Goal: Communication & Community: Answer question/provide support

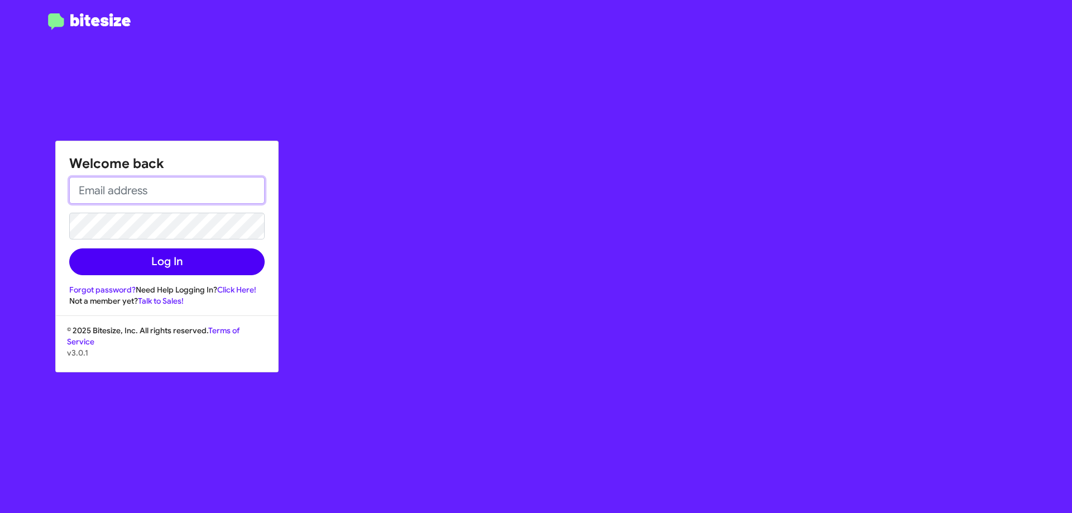
type input "[PERSON_NAME][EMAIL_ADDRESS][DOMAIN_NAME]"
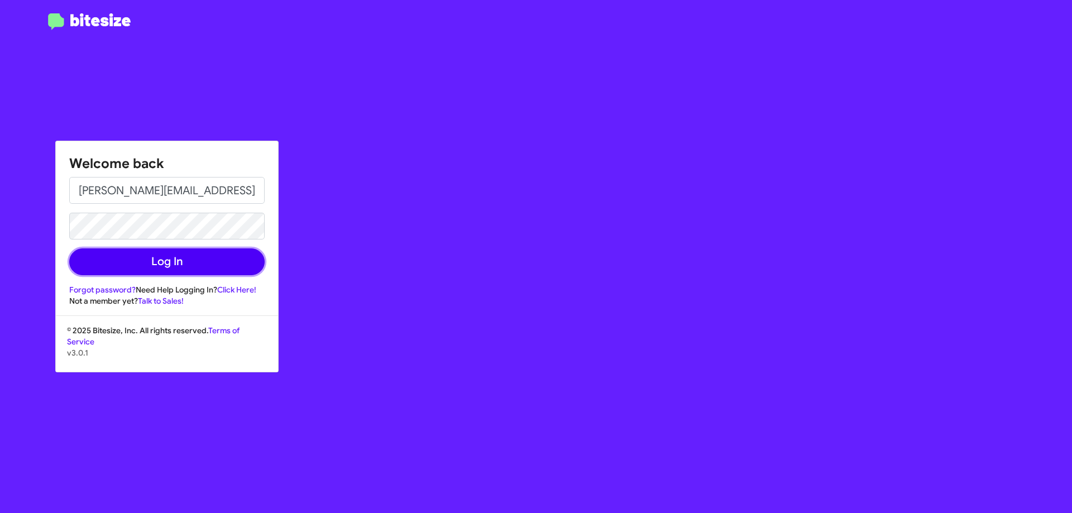
click at [230, 258] on button "Log In" at bounding box center [166, 262] width 195 height 27
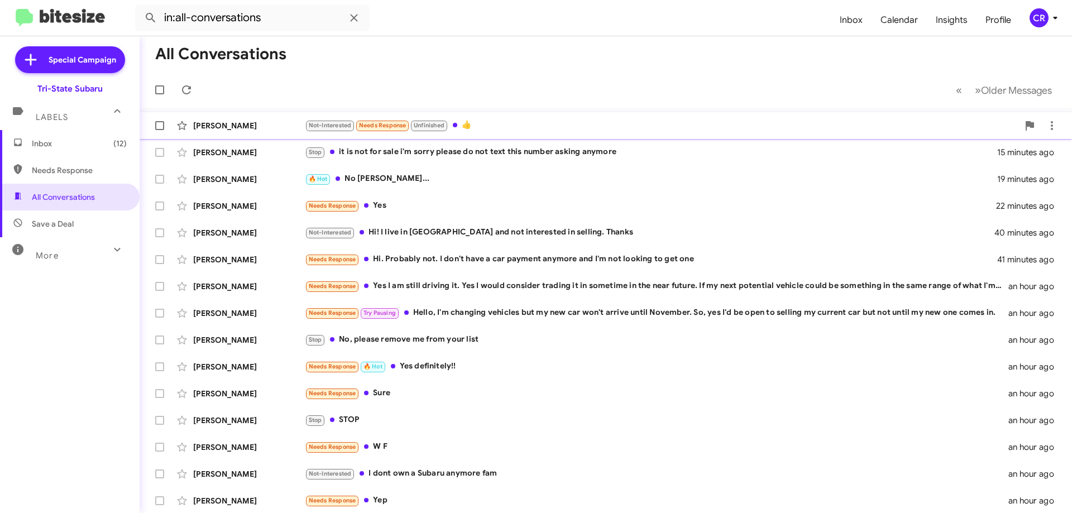
click at [496, 122] on div "Not-Interested Needs Response Unfinished 👍" at bounding box center [662, 125] width 714 height 13
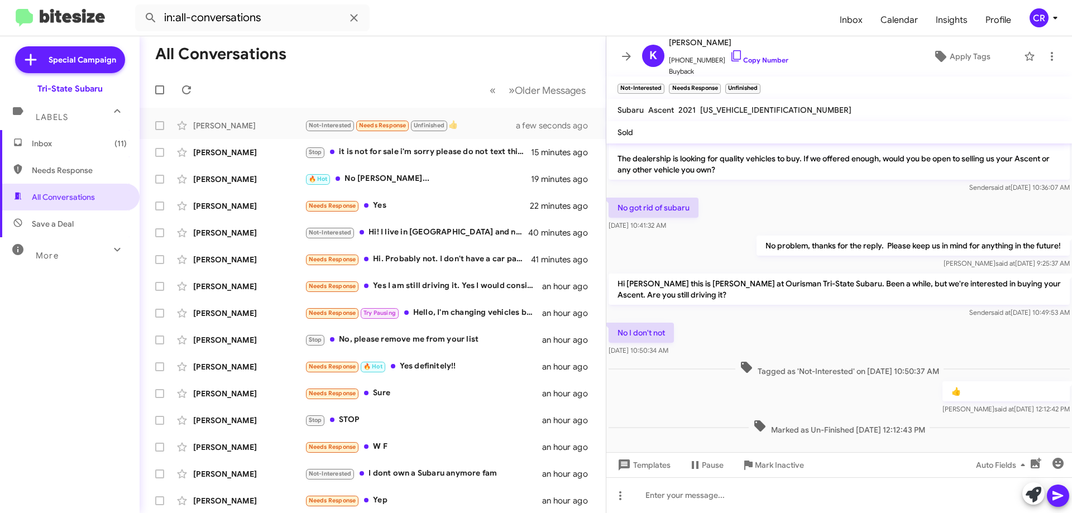
scroll to position [39, 0]
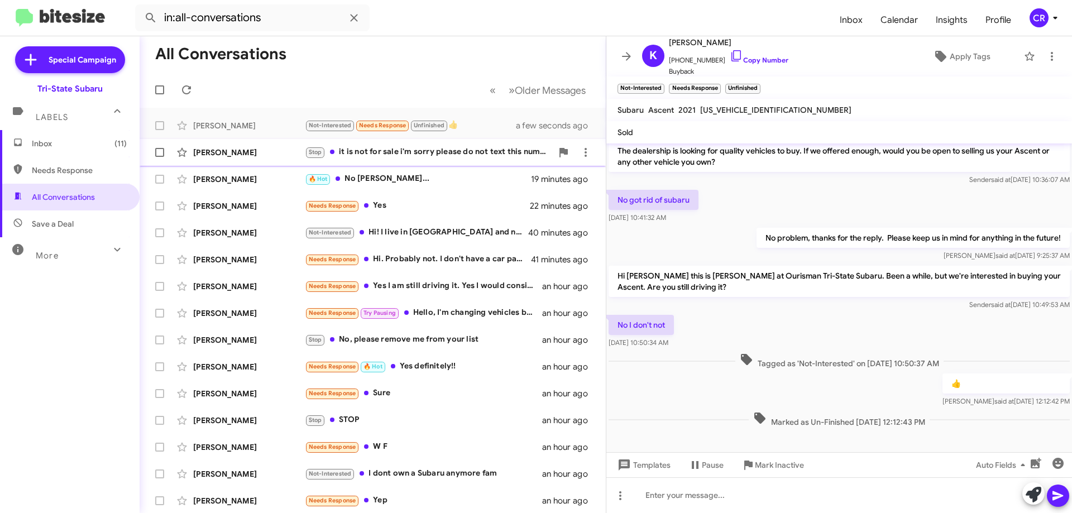
click at [367, 154] on div "Stop it is not for sale i'm sorry please do not text this number asking anymore" at bounding box center [428, 152] width 247 height 13
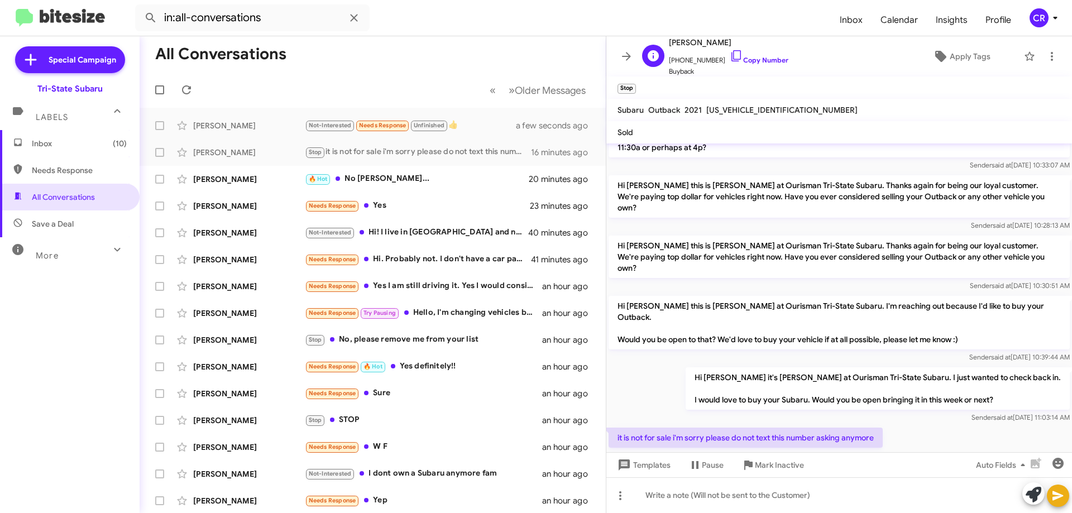
click at [735, 55] on span "[PHONE_NUMBER] Copy Number" at bounding box center [729, 57] width 120 height 17
click at [741, 59] on link "Copy Number" at bounding box center [759, 60] width 59 height 8
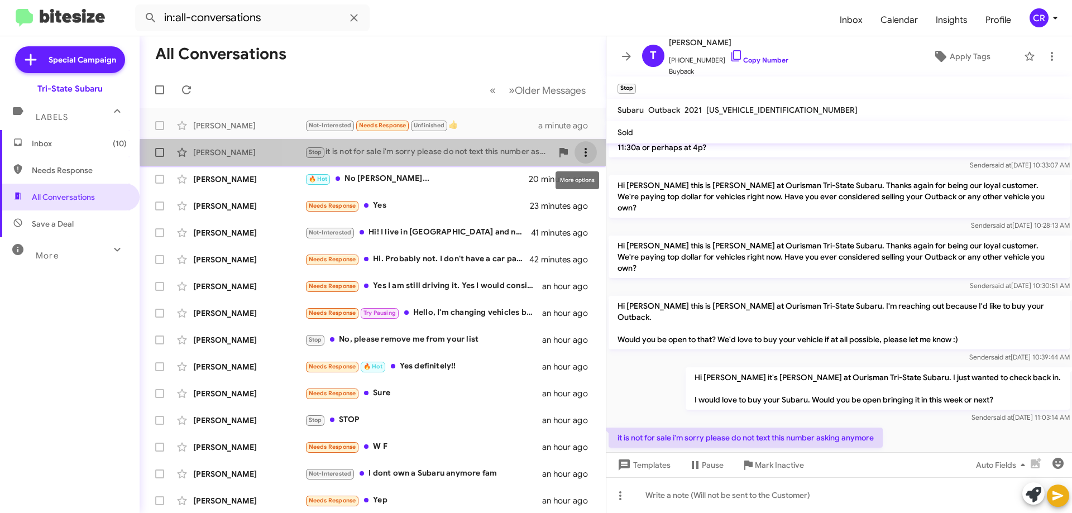
click at [579, 151] on icon at bounding box center [585, 152] width 13 height 13
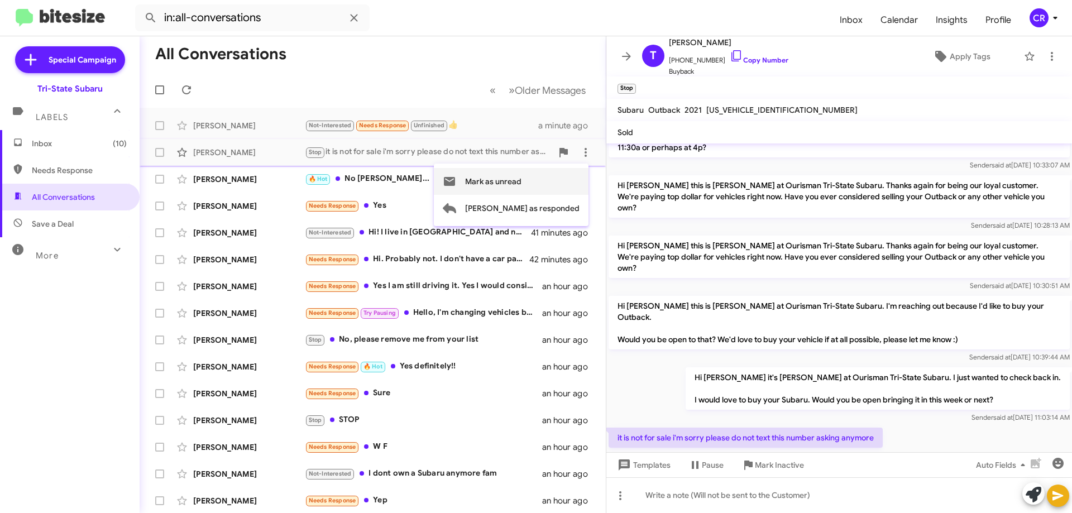
click at [522, 187] on span "Mark as unread" at bounding box center [493, 181] width 56 height 27
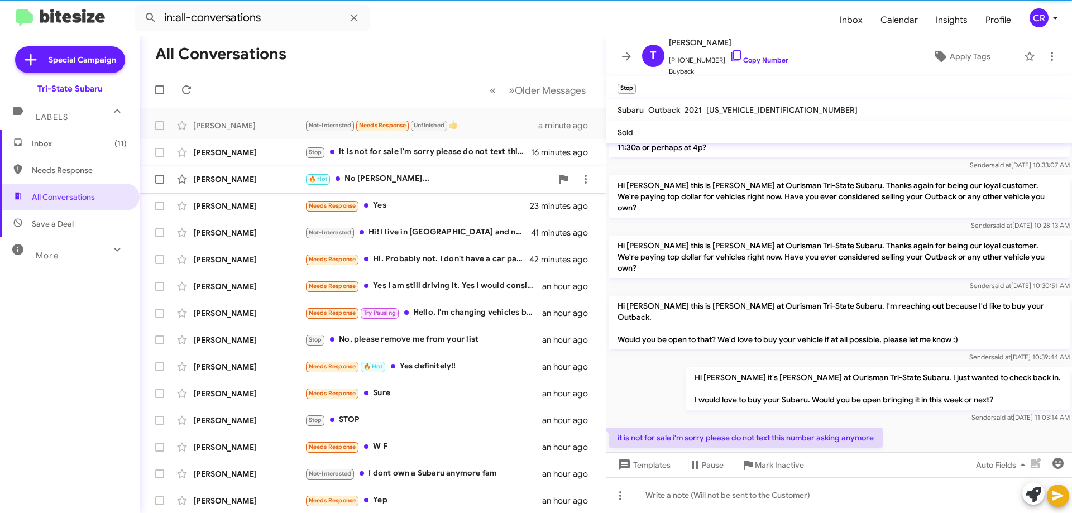
click at [424, 187] on div "Karen Tanner 🔥 Hot No Joe... 20 minutes ago" at bounding box center [373, 179] width 448 height 22
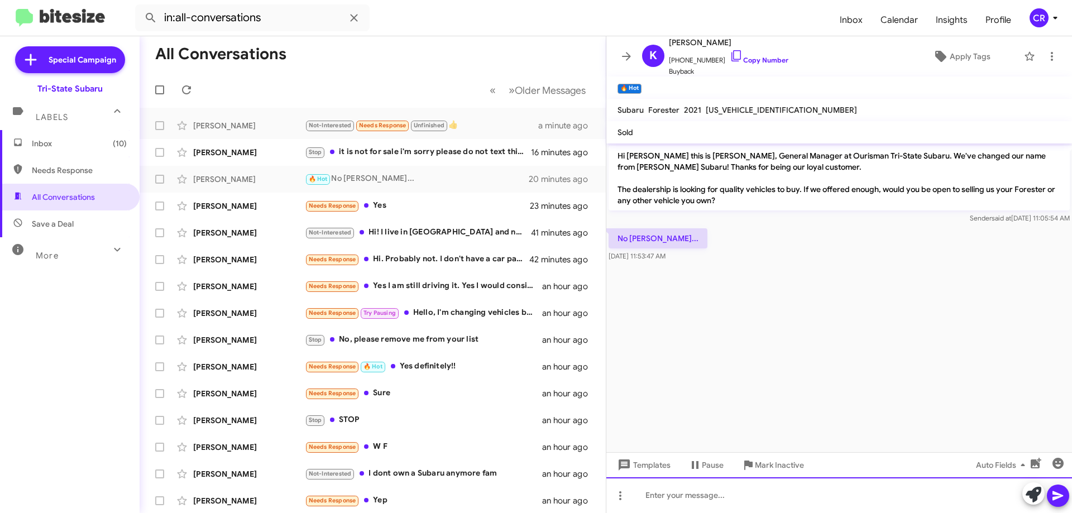
click at [720, 493] on div at bounding box center [839, 495] width 466 height 36
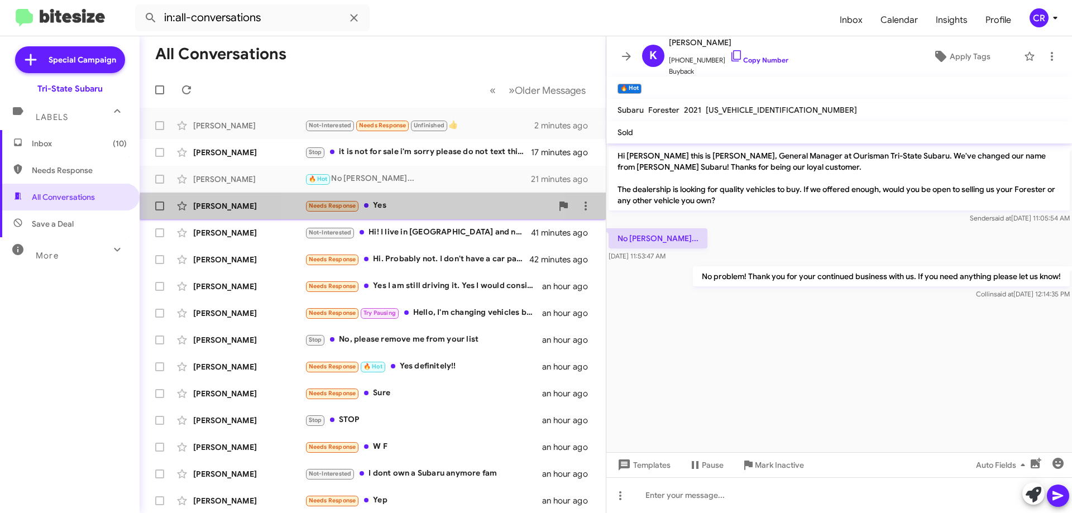
click at [396, 213] on div "Trevor Willis Needs Response Yes 24 minutes ago" at bounding box center [373, 206] width 448 height 22
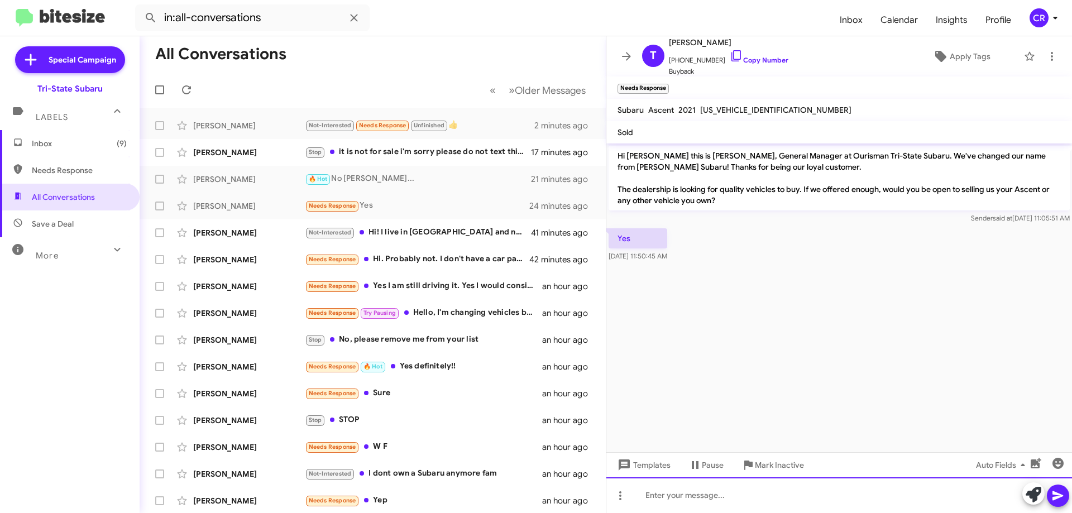
click at [732, 497] on div at bounding box center [839, 495] width 466 height 36
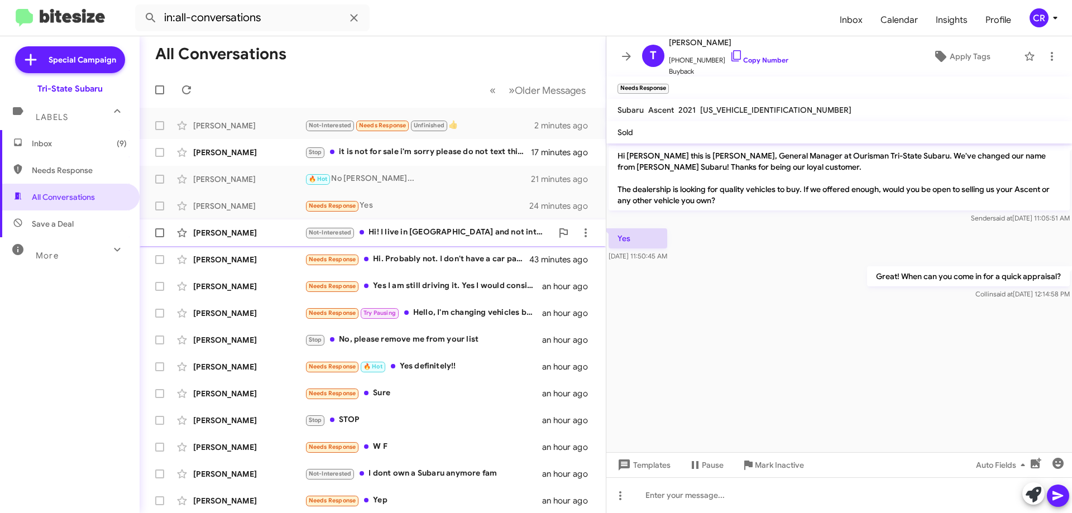
click at [393, 245] on span "Carleigh Damron Not-Interested Hi! I live in NC and not interested in selling. …" at bounding box center [373, 232] width 466 height 27
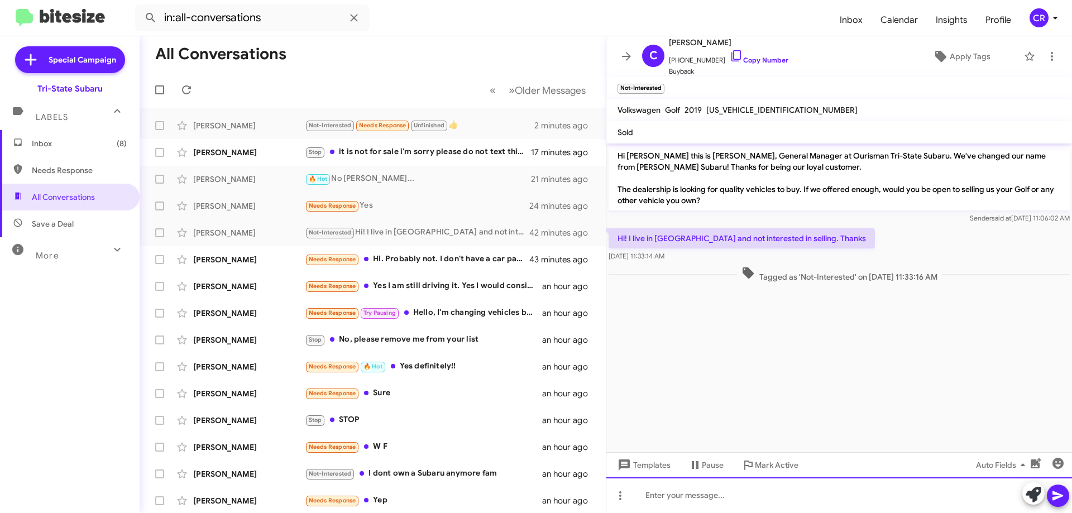
click at [692, 501] on div at bounding box center [839, 495] width 466 height 36
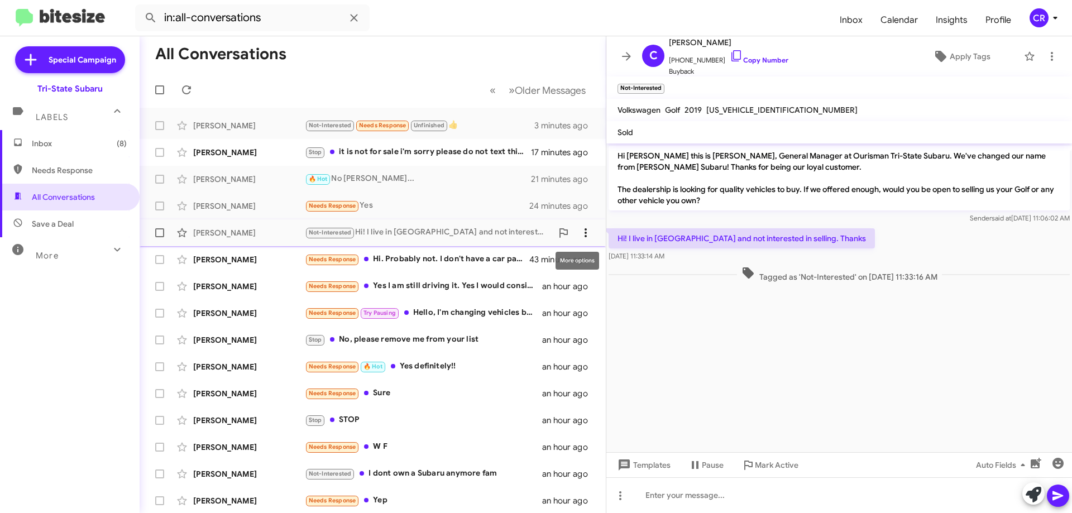
click at [579, 236] on icon at bounding box center [585, 232] width 13 height 13
click at [522, 265] on span "Mark as unread" at bounding box center [493, 262] width 56 height 27
click at [472, 262] on div "Needs Response Hi. Probably not. I don't have a car payment anymore and I'm not…" at bounding box center [428, 259] width 247 height 13
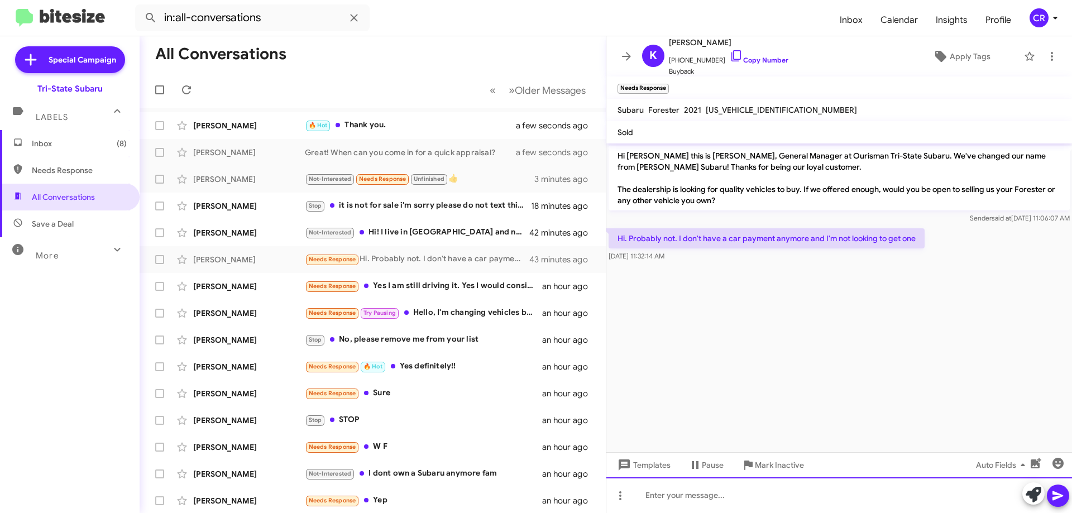
click at [635, 486] on div at bounding box center [839, 495] width 466 height 36
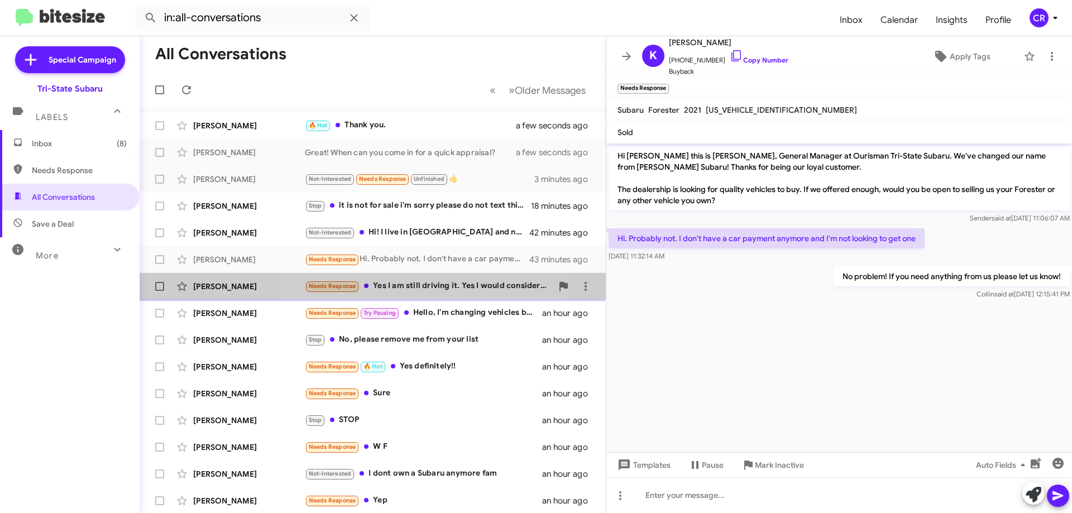
click at [436, 292] on div "Needs Response Yes I am still driving it. Yes I would consider trading it in so…" at bounding box center [428, 286] width 247 height 13
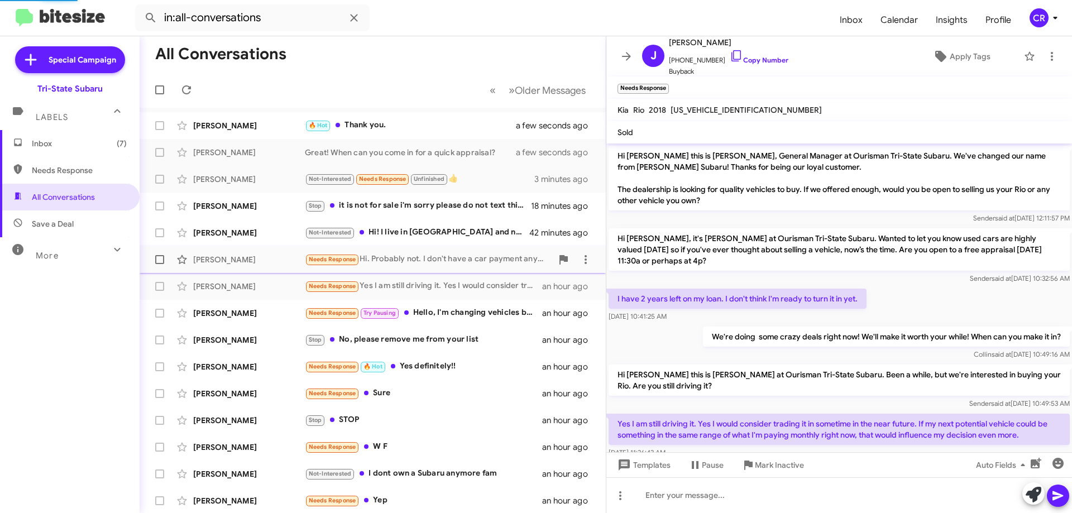
scroll to position [25, 0]
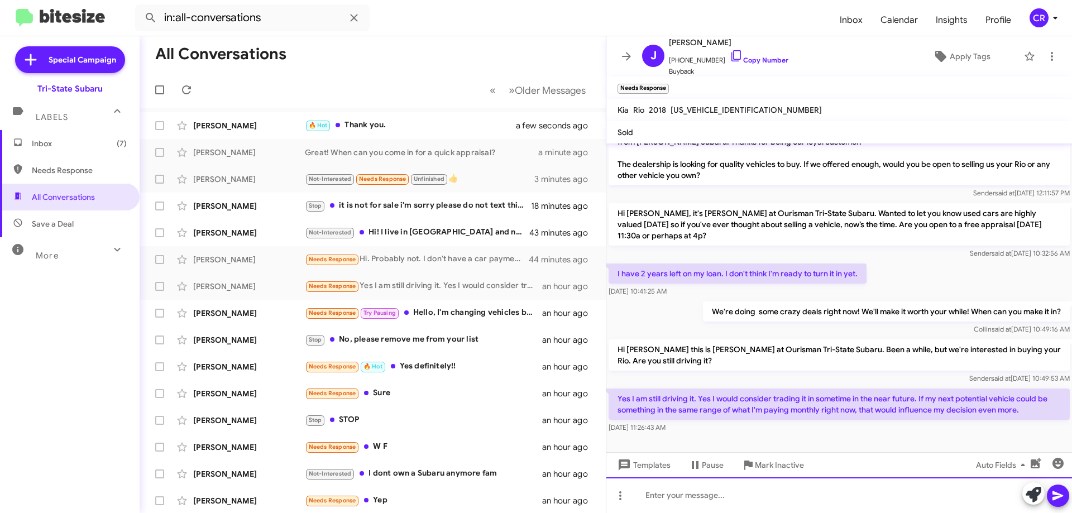
click at [829, 496] on div at bounding box center [839, 495] width 466 height 36
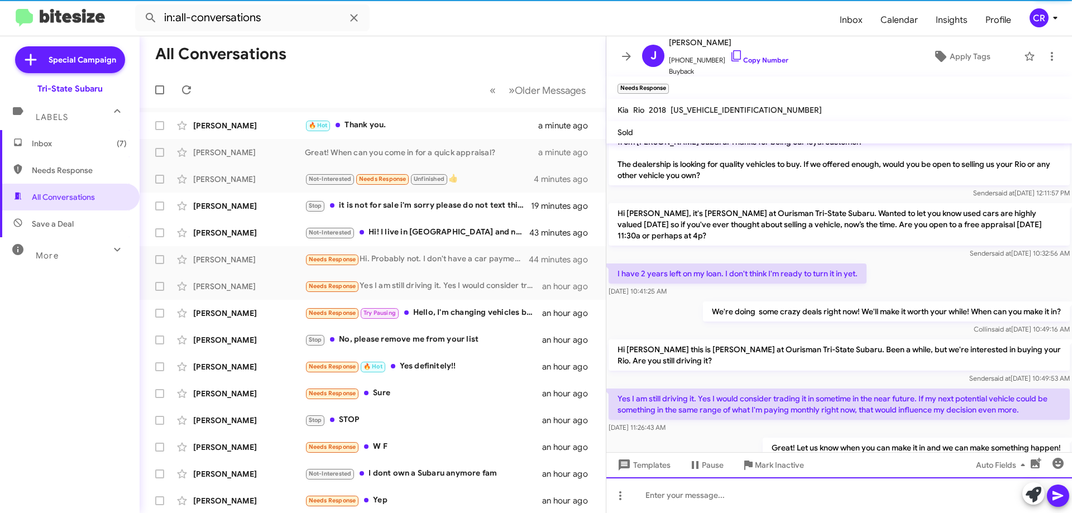
scroll to position [66, 0]
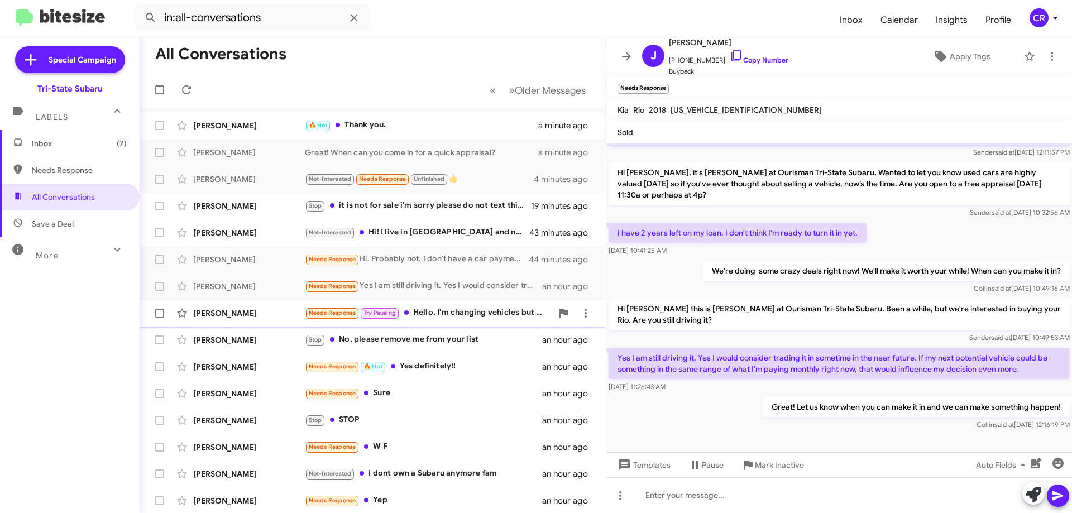
click at [468, 306] on div "Erica Money Needs Response Try Pausing Hello, I'm changing vehicles but my new …" at bounding box center [373, 313] width 448 height 22
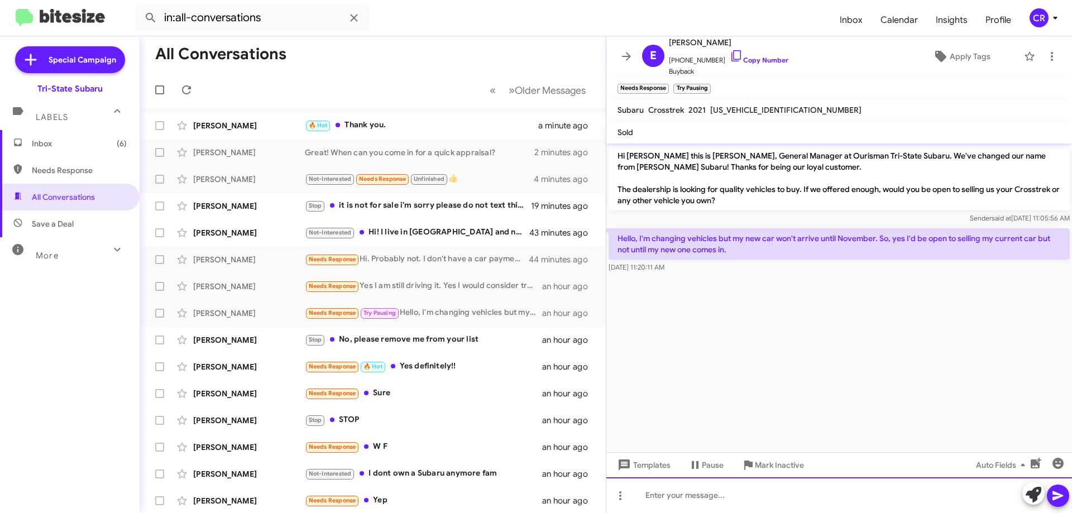
click at [682, 506] on div at bounding box center [839, 495] width 466 height 36
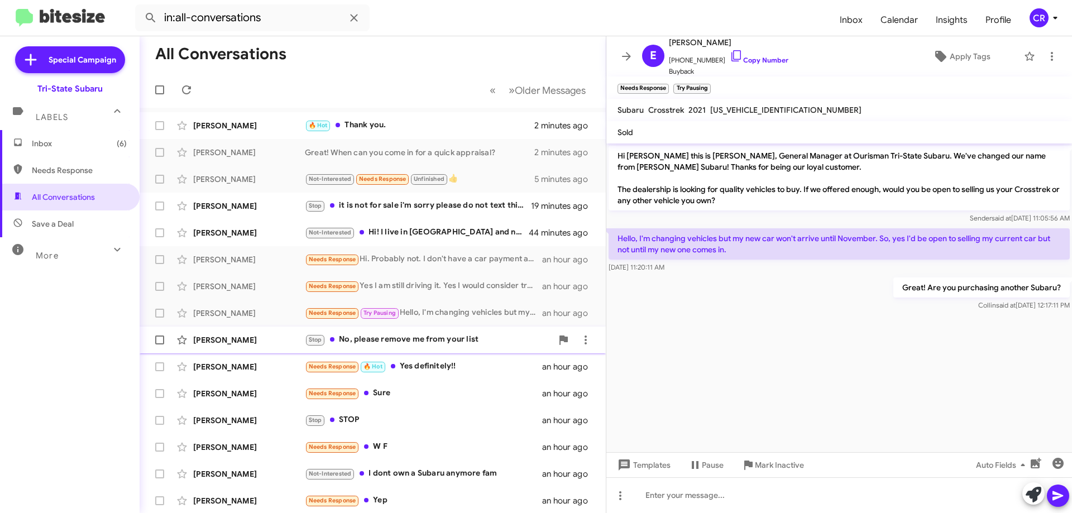
click at [492, 348] on div "John Ibrahim Stop No, please remove me from your list an hour ago" at bounding box center [373, 340] width 448 height 22
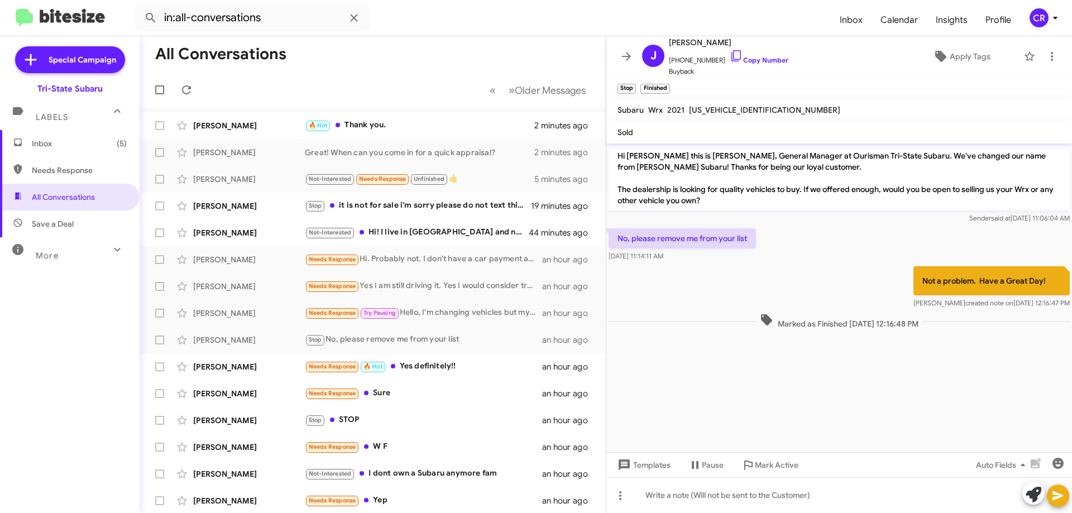
click at [1048, 16] on div "CR" at bounding box center [1039, 17] width 19 height 19
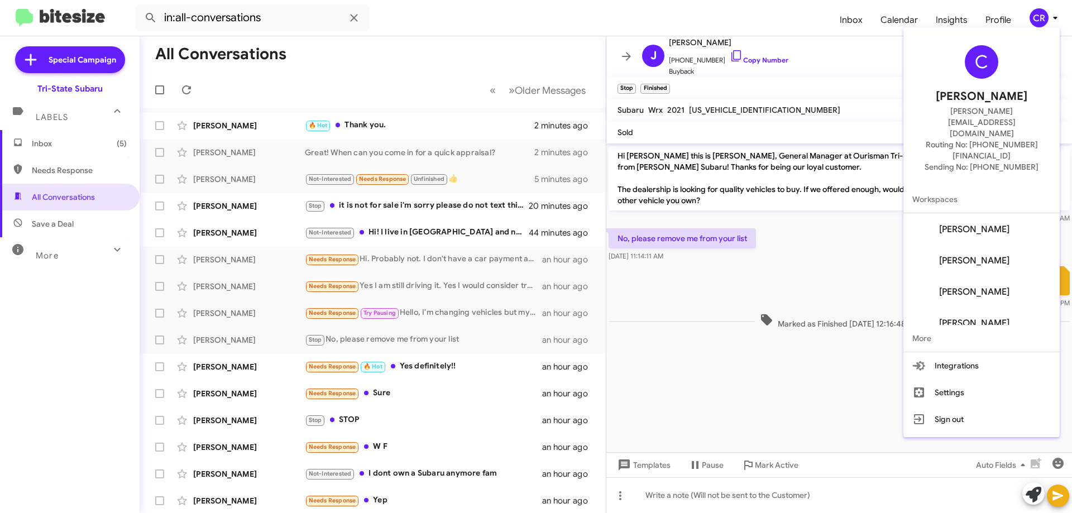
scroll to position [45, 0]
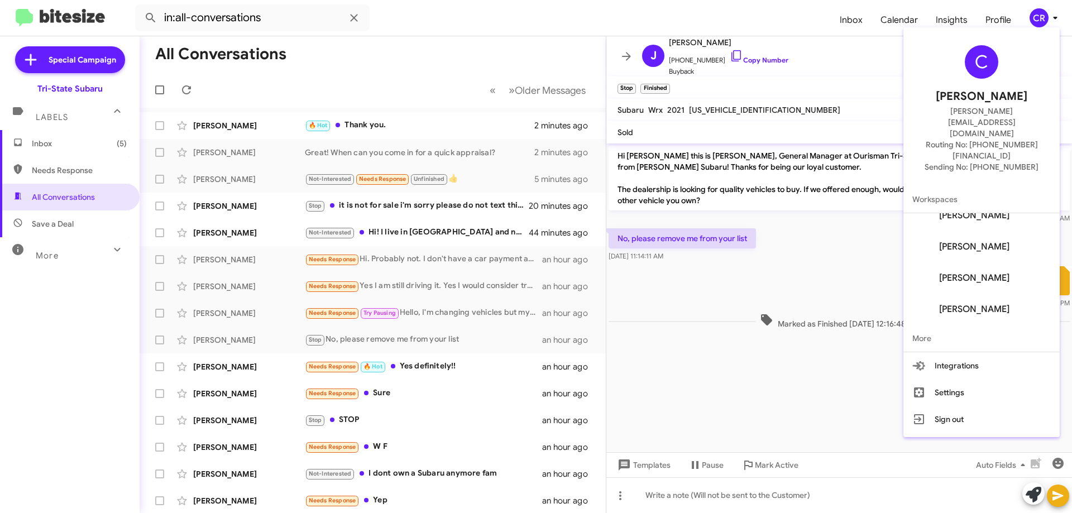
click at [902, 72] on div at bounding box center [536, 256] width 1072 height 513
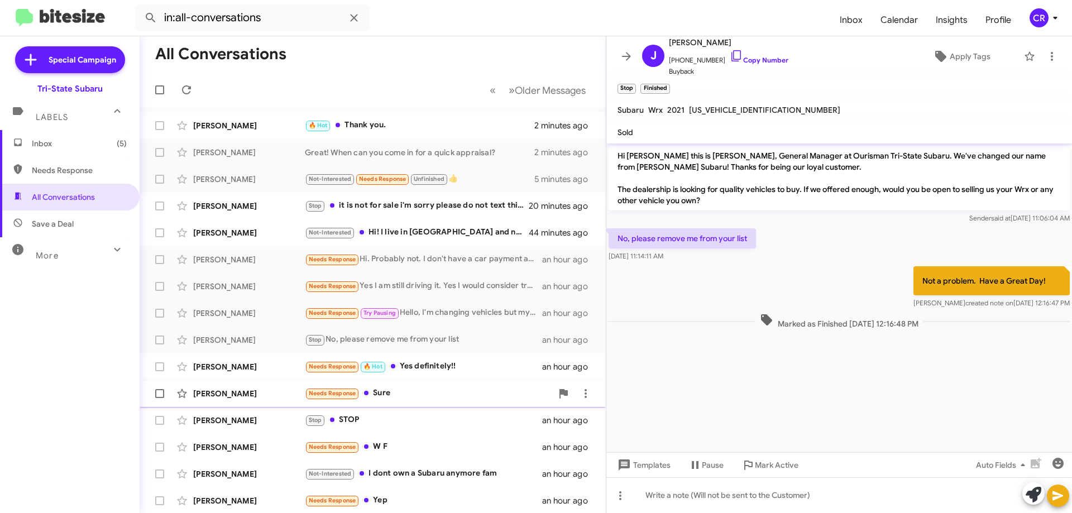
click at [401, 389] on div "Needs Response Sure" at bounding box center [428, 393] width 247 height 13
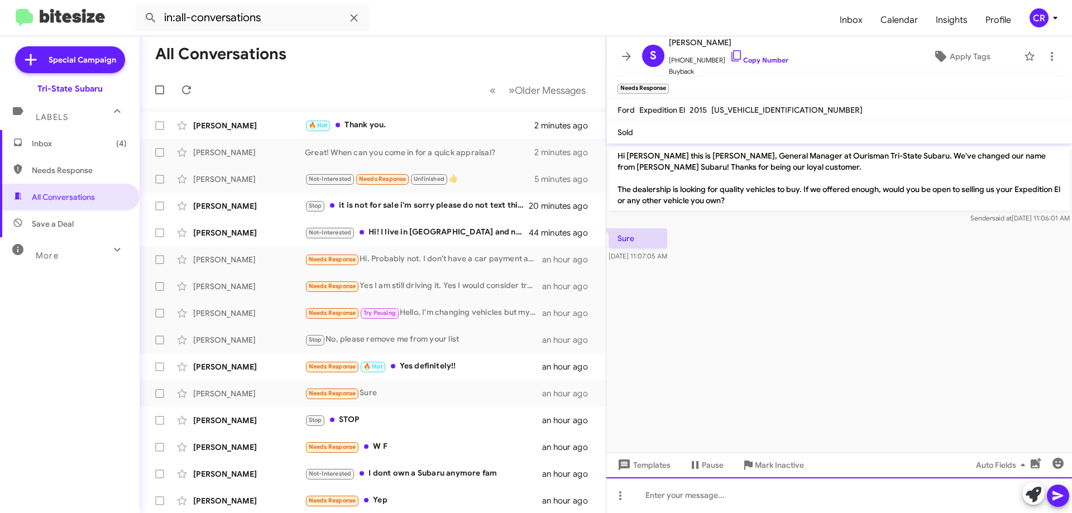
click at [828, 512] on div at bounding box center [839, 495] width 466 height 36
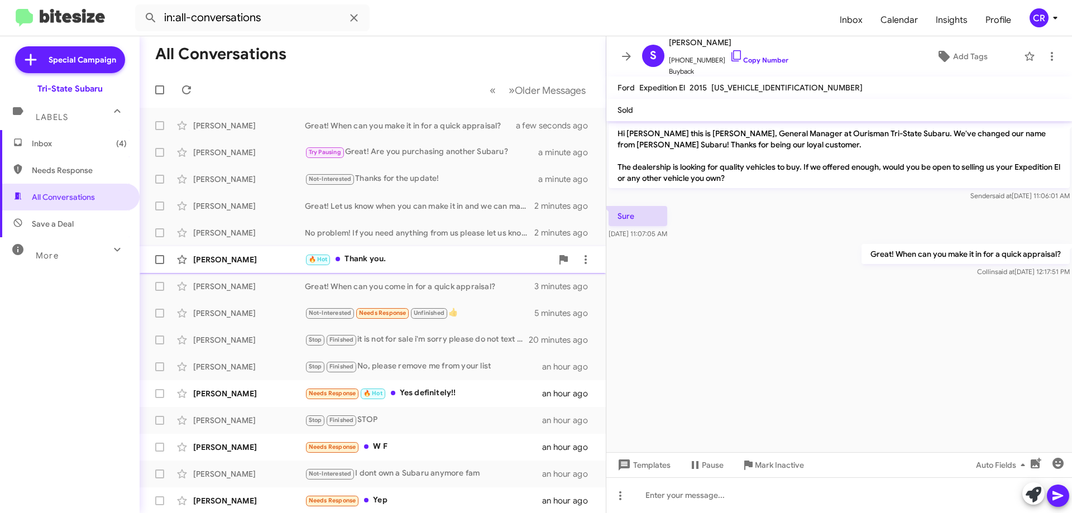
click at [399, 263] on div "🔥 Hot Thank you." at bounding box center [428, 259] width 247 height 13
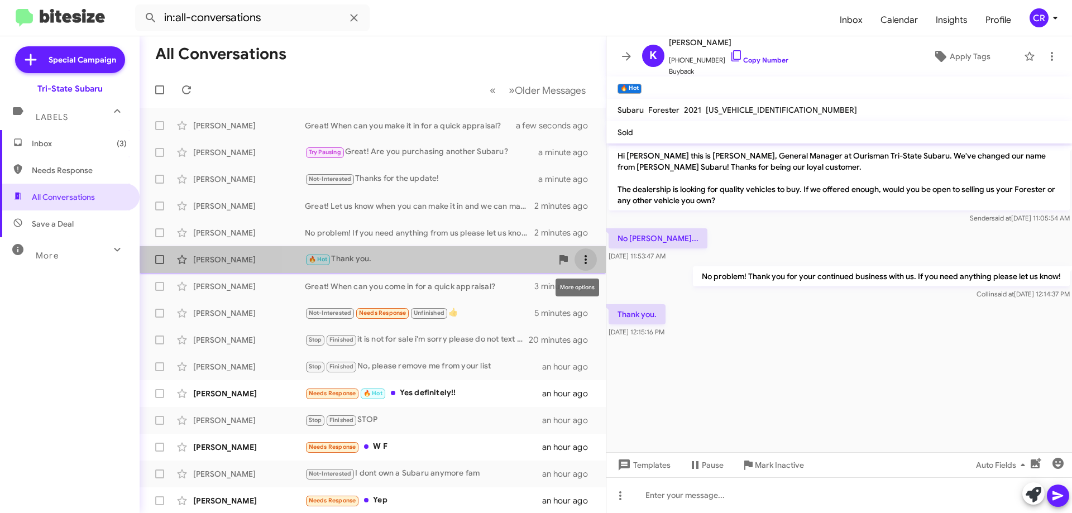
click at [585, 259] on icon at bounding box center [586, 259] width 2 height 9
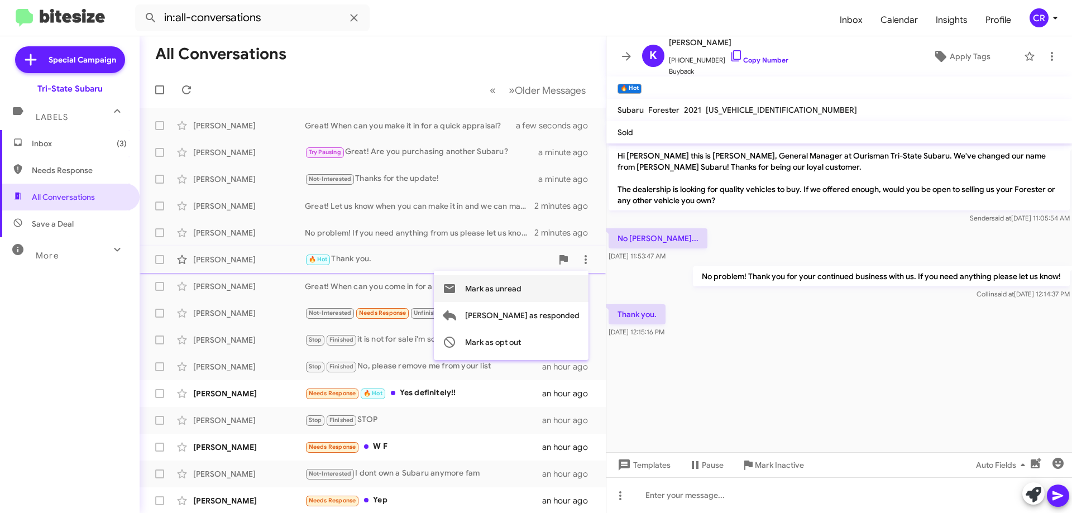
click at [522, 292] on span "Mark as unread" at bounding box center [493, 288] width 56 height 27
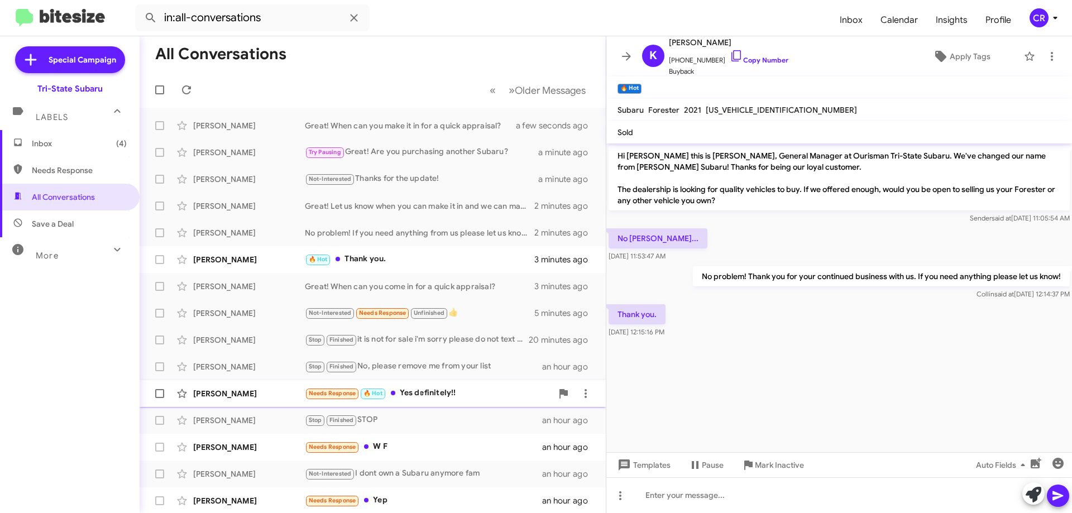
scroll to position [112, 0]
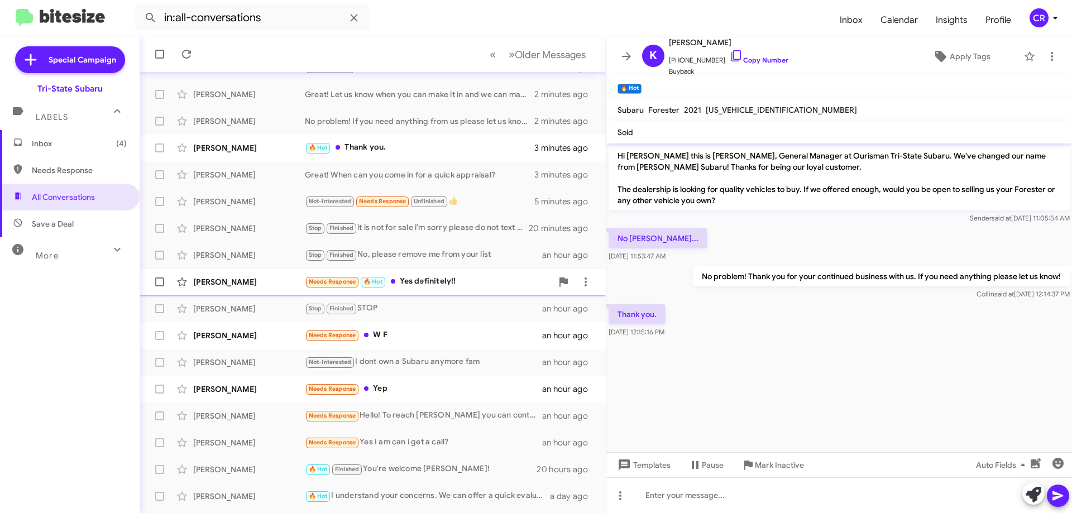
click at [418, 275] on div "Needs Response 🔥 Hot Yes definitely!!" at bounding box center [428, 281] width 247 height 13
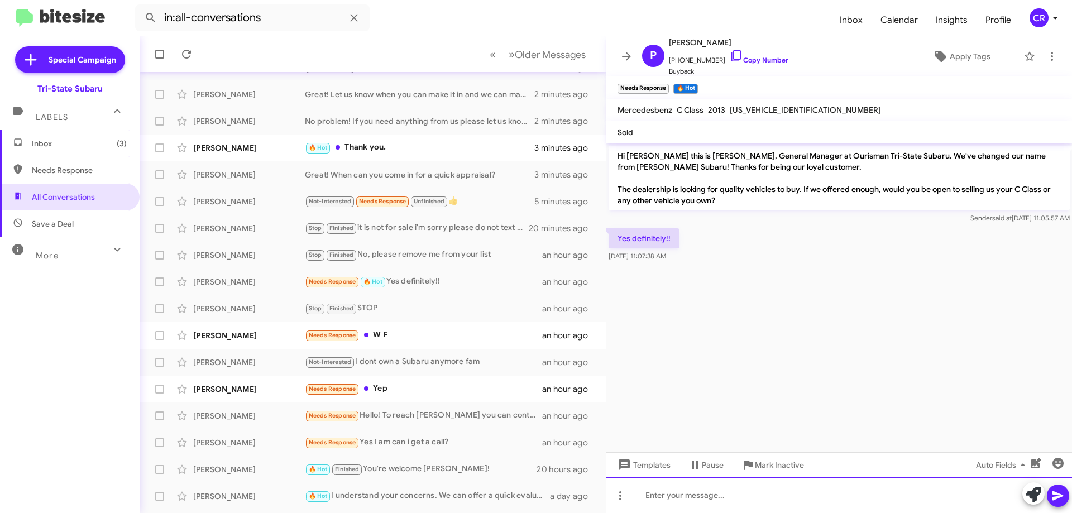
click at [684, 491] on div at bounding box center [839, 495] width 466 height 36
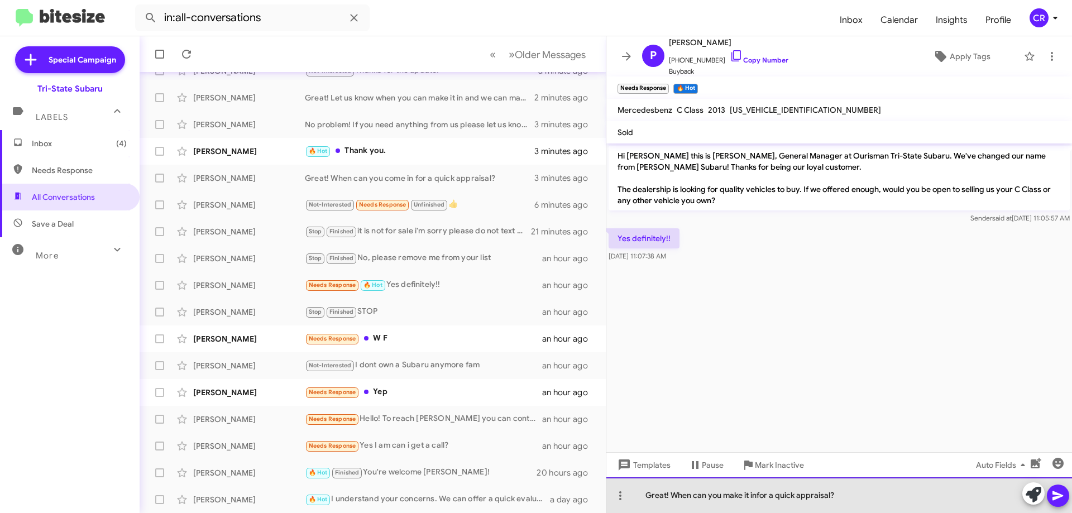
click at [757, 492] on div "Great! When can you make it infor a quick appraisal?" at bounding box center [839, 495] width 466 height 36
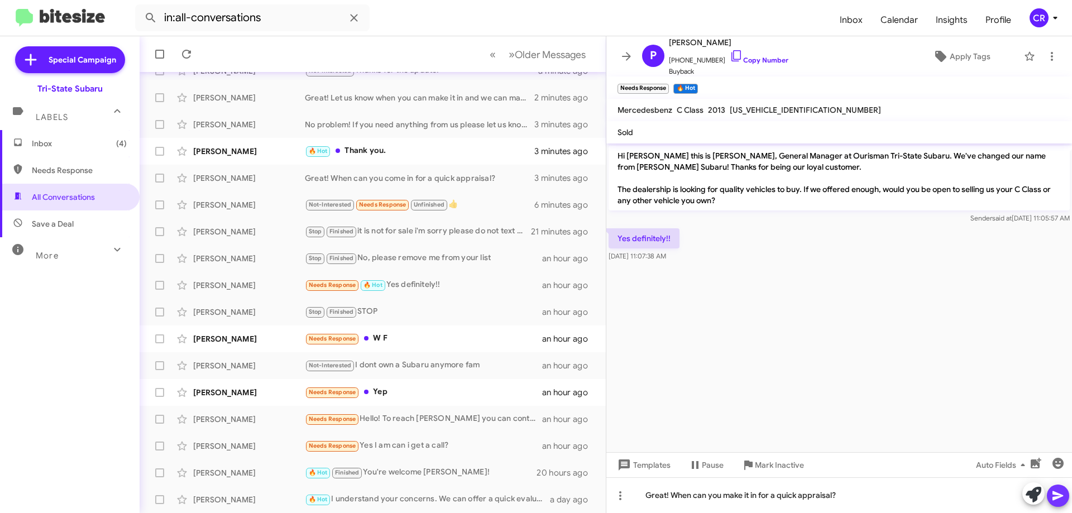
click at [1055, 498] on icon at bounding box center [1058, 495] width 11 height 9
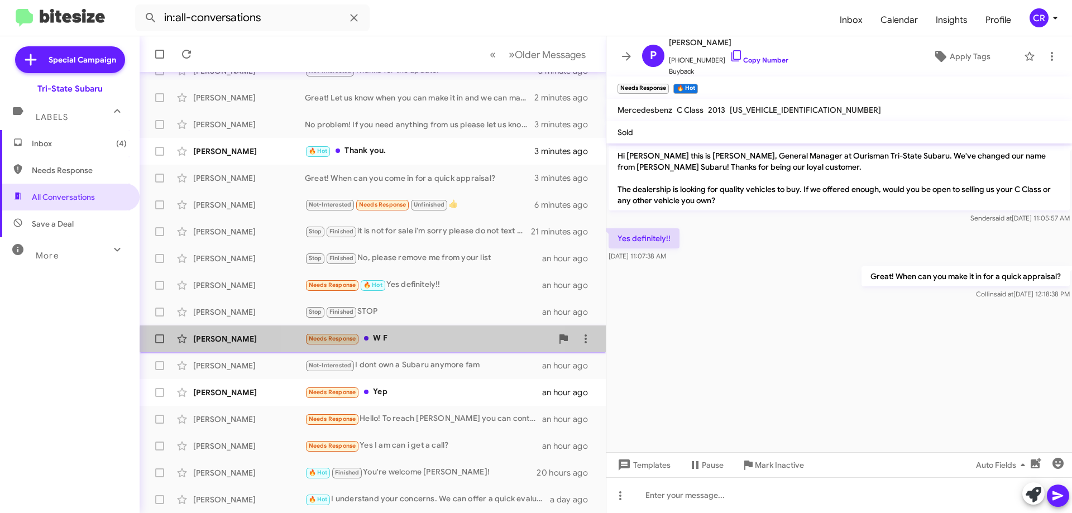
click at [418, 345] on div "Needs Response W F" at bounding box center [428, 338] width 247 height 13
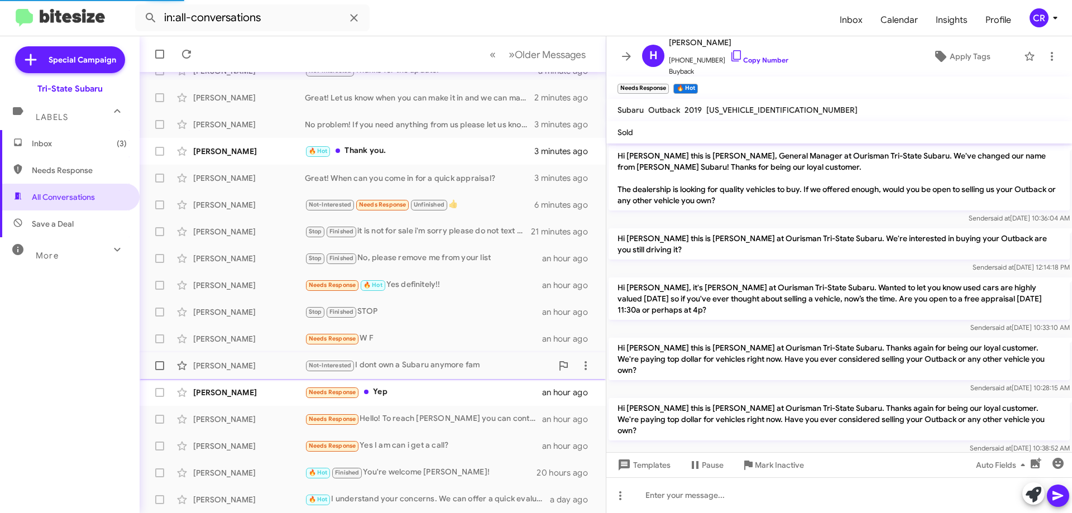
scroll to position [163, 0]
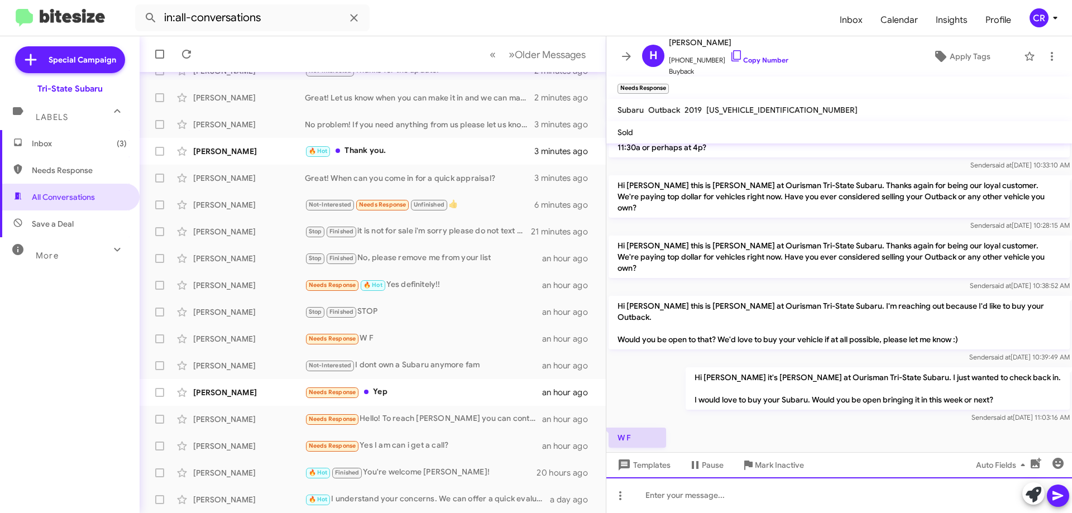
click at [679, 490] on div at bounding box center [839, 495] width 466 height 36
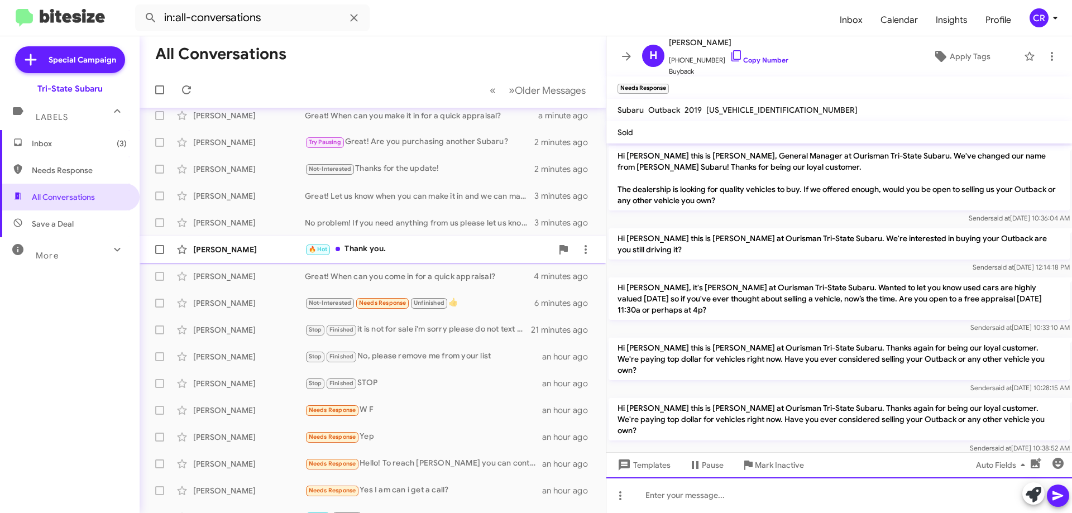
scroll to position [0, 0]
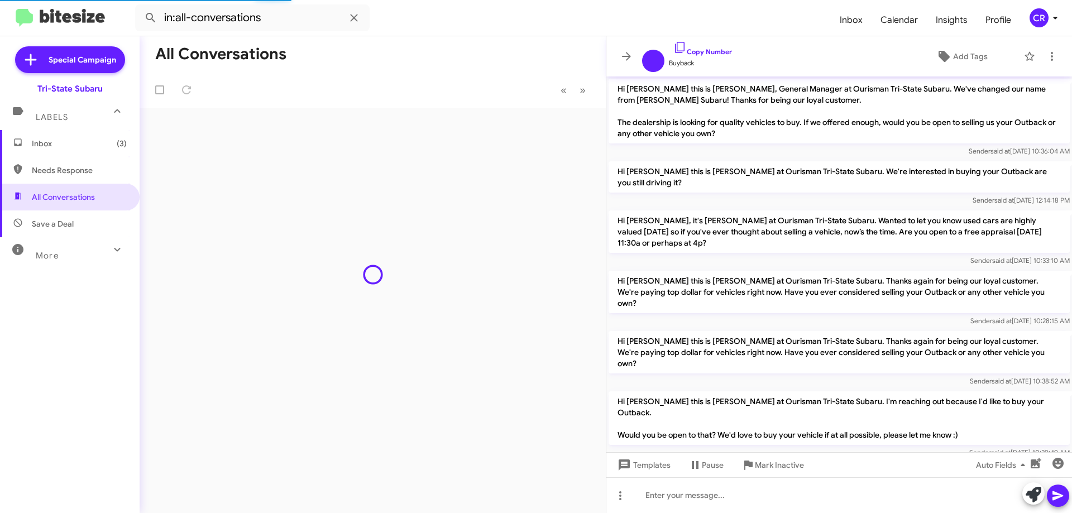
scroll to position [136, 0]
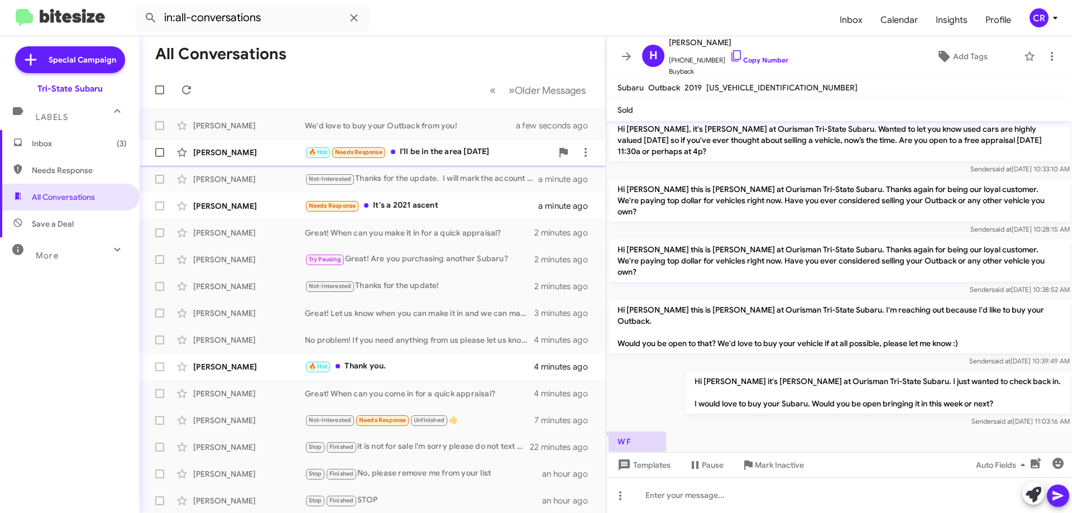
click at [422, 155] on div "🔥 Hot Needs Response I'll be in the area Saturday" at bounding box center [428, 152] width 247 height 13
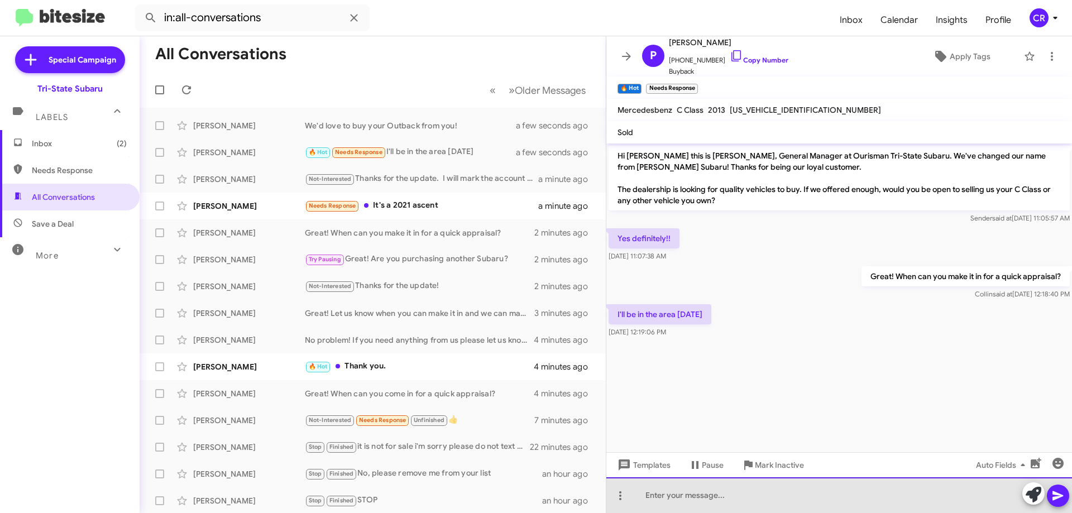
click at [699, 488] on div at bounding box center [839, 495] width 466 height 36
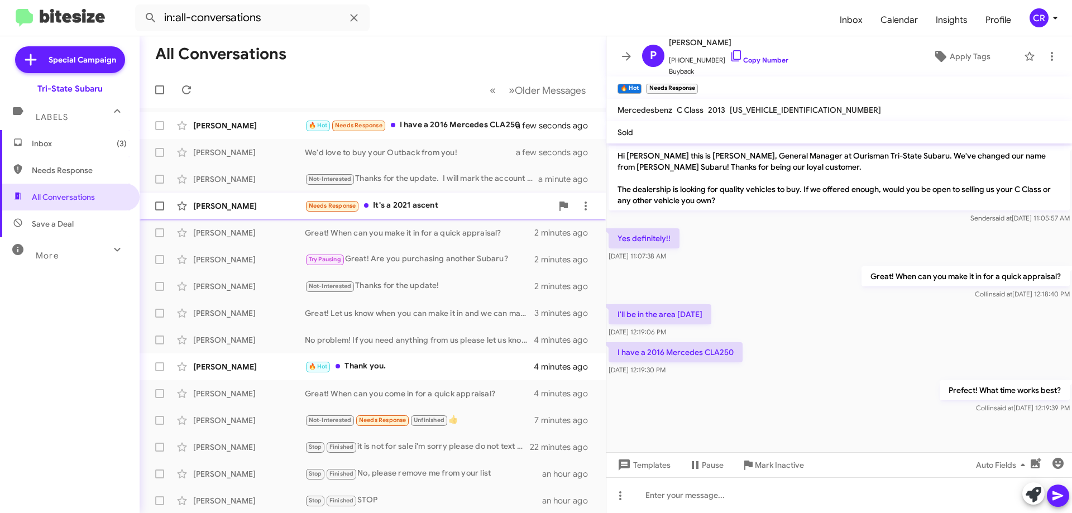
click at [427, 214] on div "Dean Herfindahl Needs Response It's a 2021 ascent a minute ago" at bounding box center [373, 206] width 448 height 22
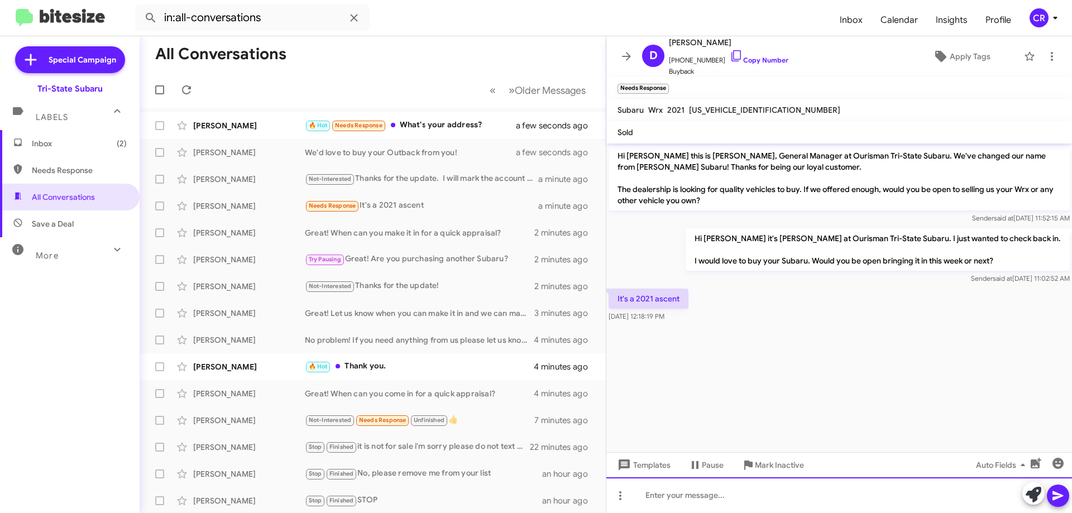
click at [729, 496] on div at bounding box center [839, 495] width 466 height 36
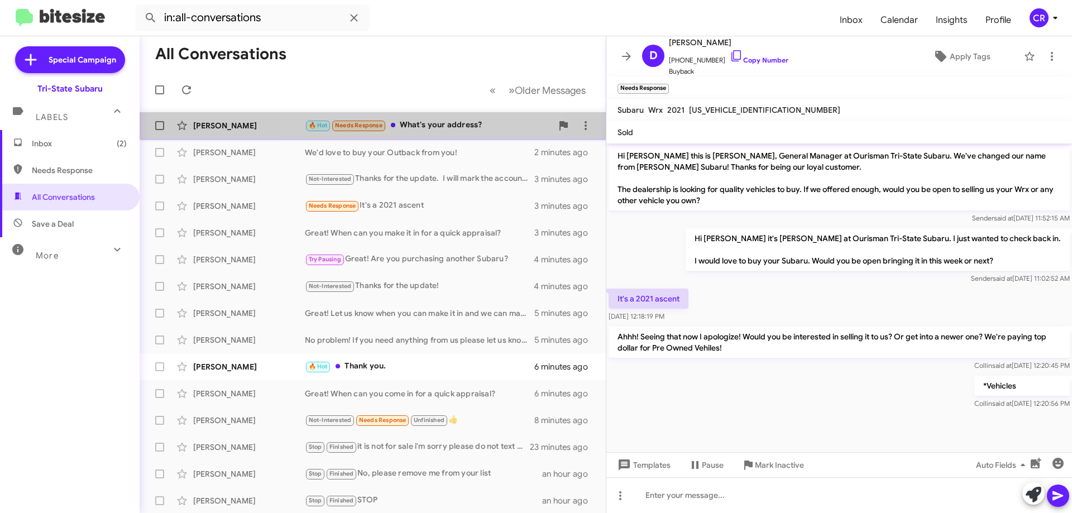
click at [436, 122] on div "🔥 Hot Needs Response What's your address?" at bounding box center [428, 125] width 247 height 13
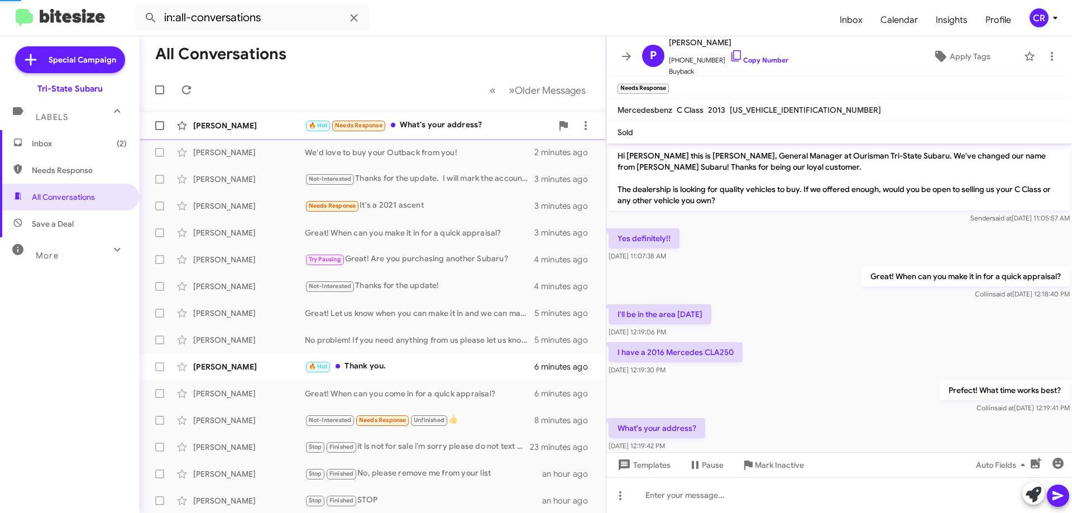
scroll to position [21, 0]
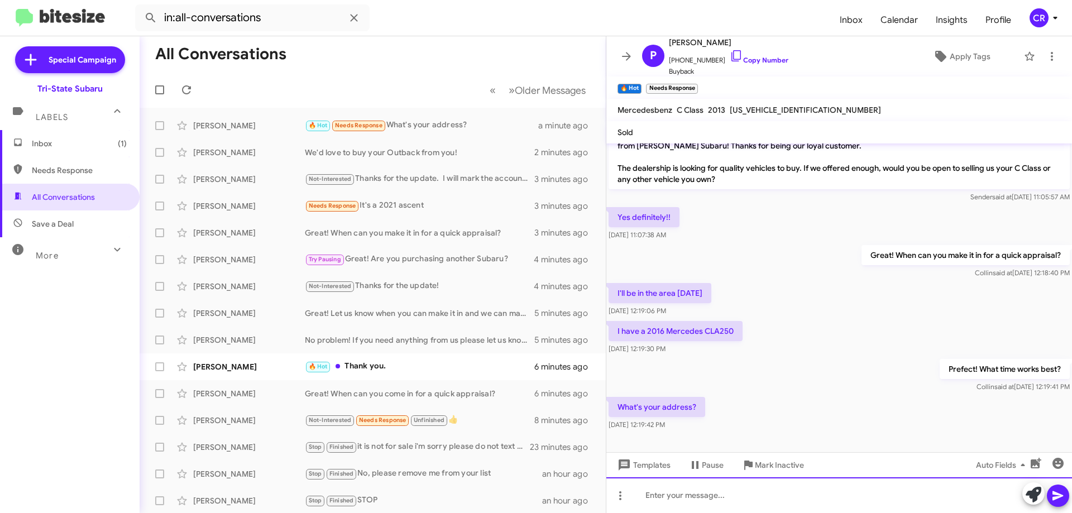
click at [695, 497] on div at bounding box center [839, 495] width 466 height 36
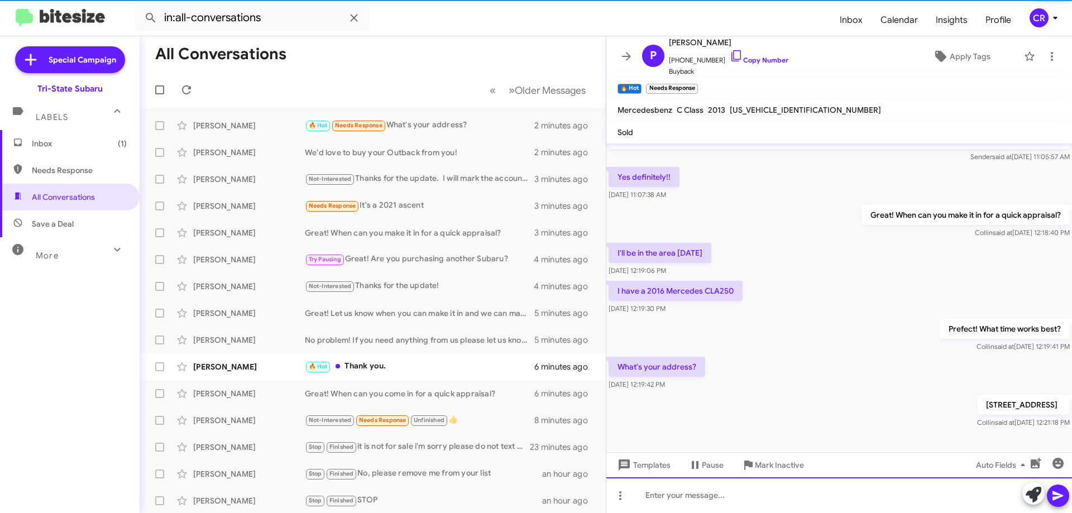
scroll to position [62, 0]
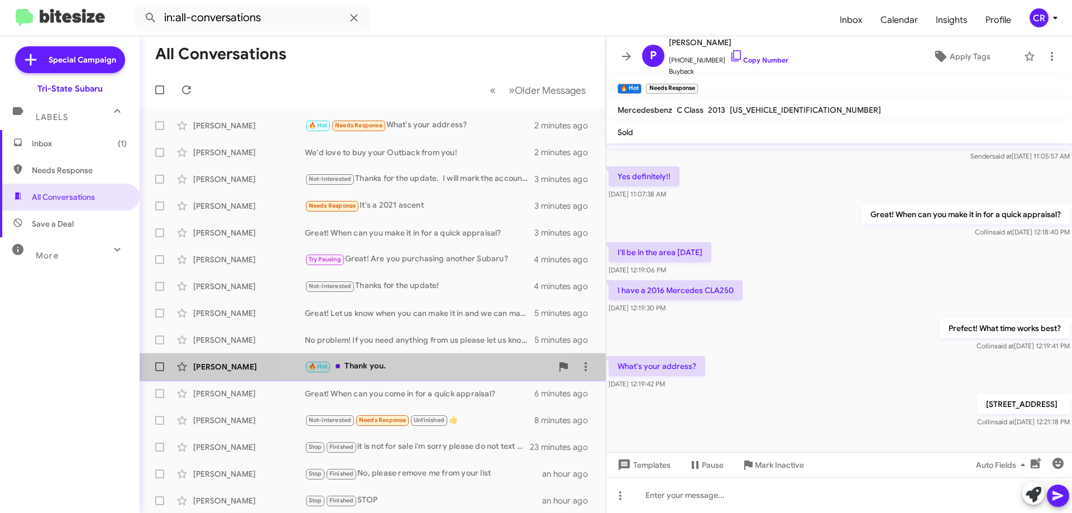
click at [421, 364] on div "🔥 Hot Thank you." at bounding box center [428, 366] width 247 height 13
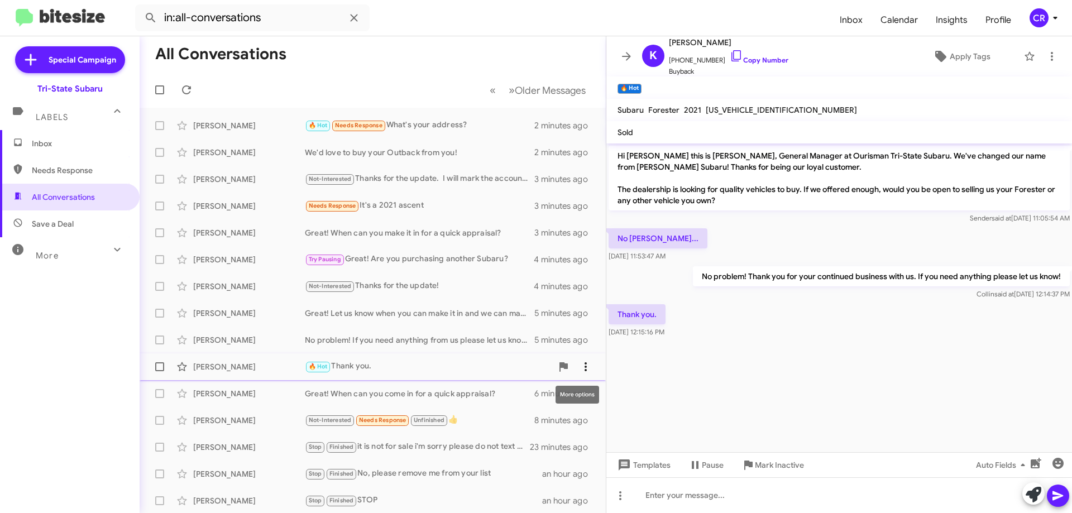
click at [579, 371] on icon at bounding box center [585, 366] width 13 height 13
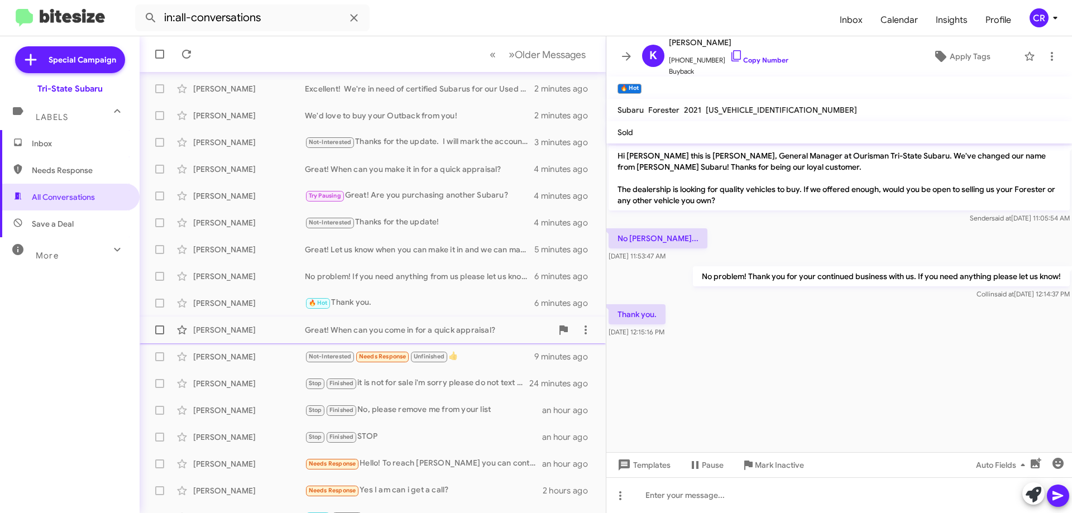
scroll to position [135, 0]
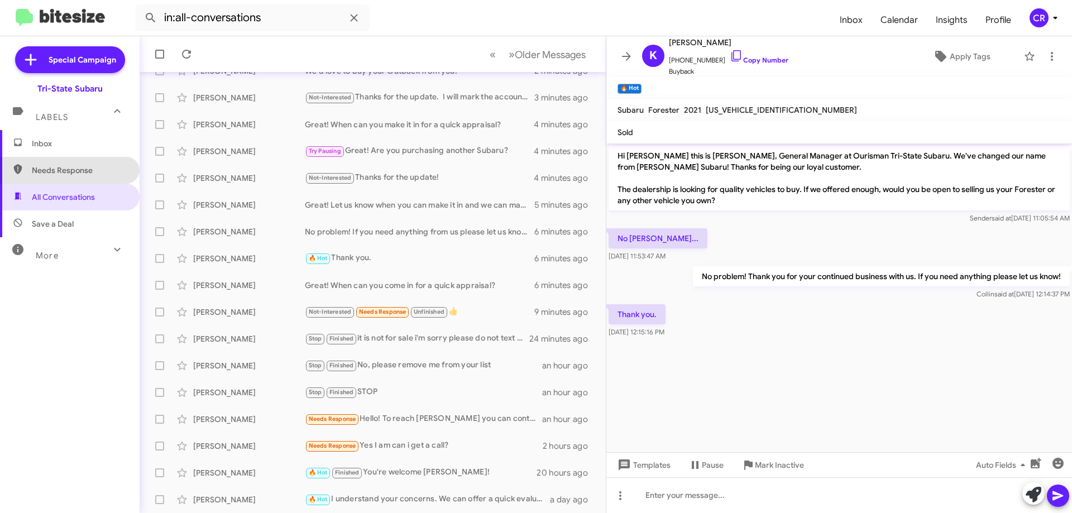
click at [80, 168] on span "Needs Response" at bounding box center [79, 170] width 95 height 11
type input "in:needs-response"
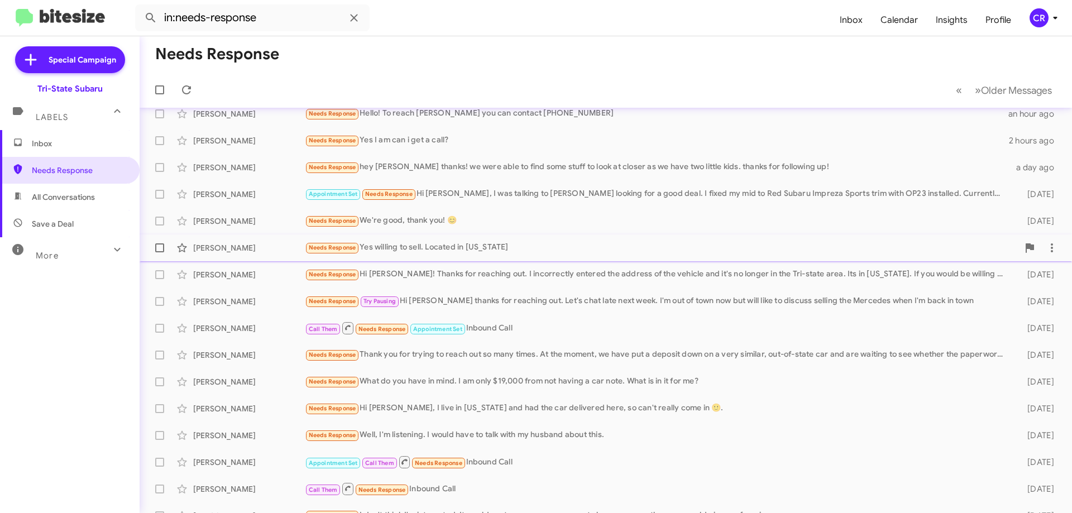
scroll to position [135, 0]
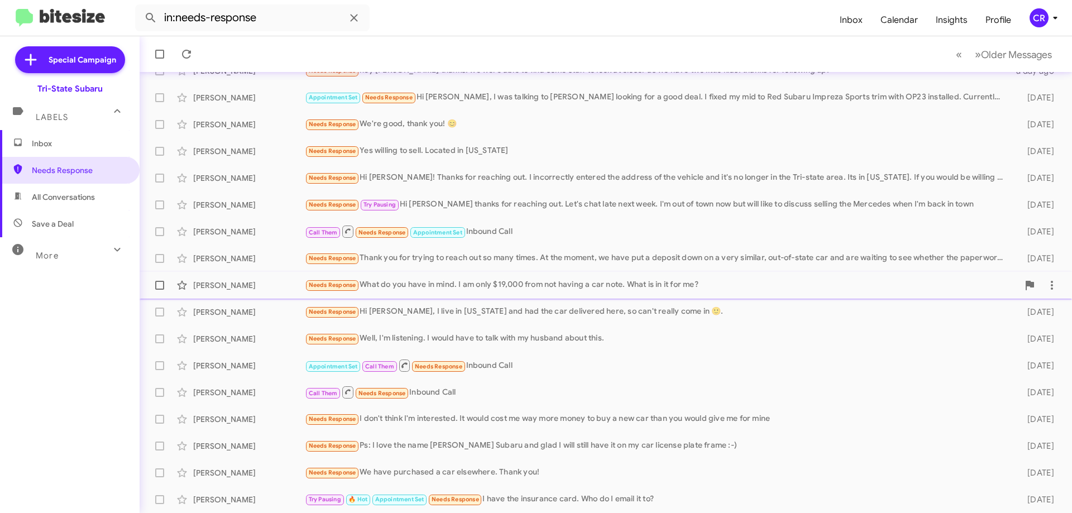
click at [415, 282] on div "Needs Response What do you have in mind. I am only $19,000 from not having a ca…" at bounding box center [662, 285] width 714 height 13
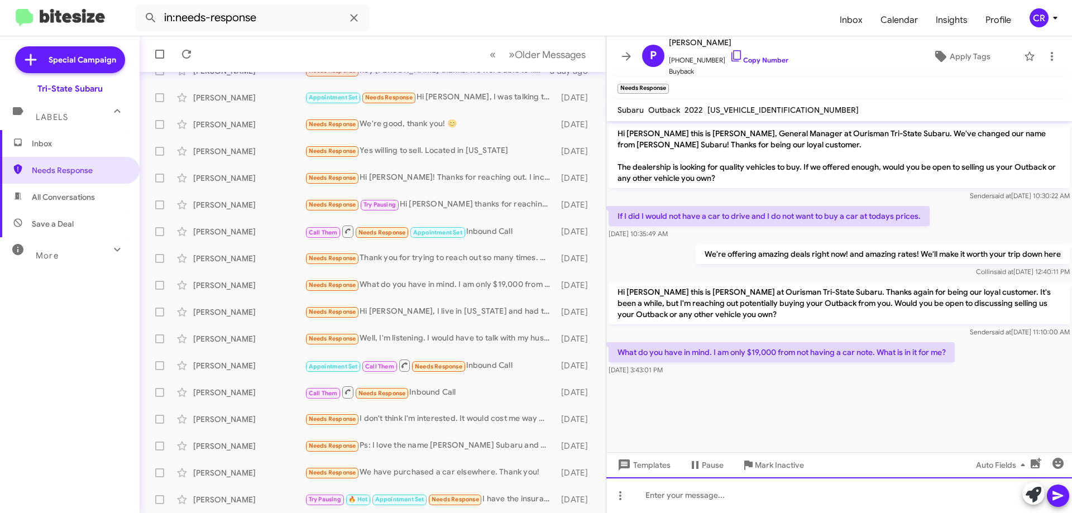
click at [749, 499] on div at bounding box center [839, 495] width 466 height 36
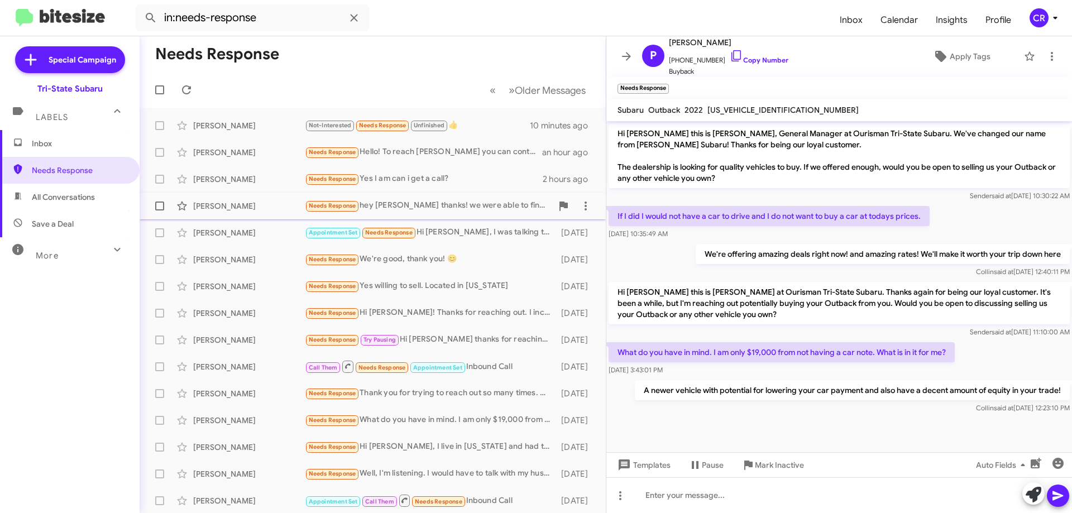
click at [488, 216] on div "Rachel Compton Needs Response hey joe thanks! we were able to find some stuff t…" at bounding box center [373, 206] width 448 height 22
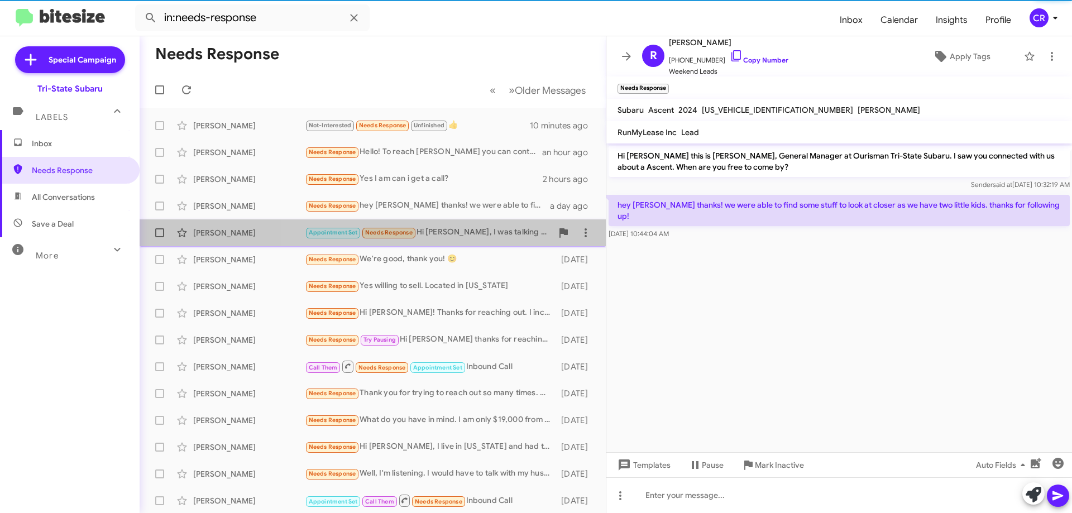
click at [482, 230] on div "Appointment Set Needs Response Hi Joe, I was talking to Matt looking for a good…" at bounding box center [428, 232] width 247 height 13
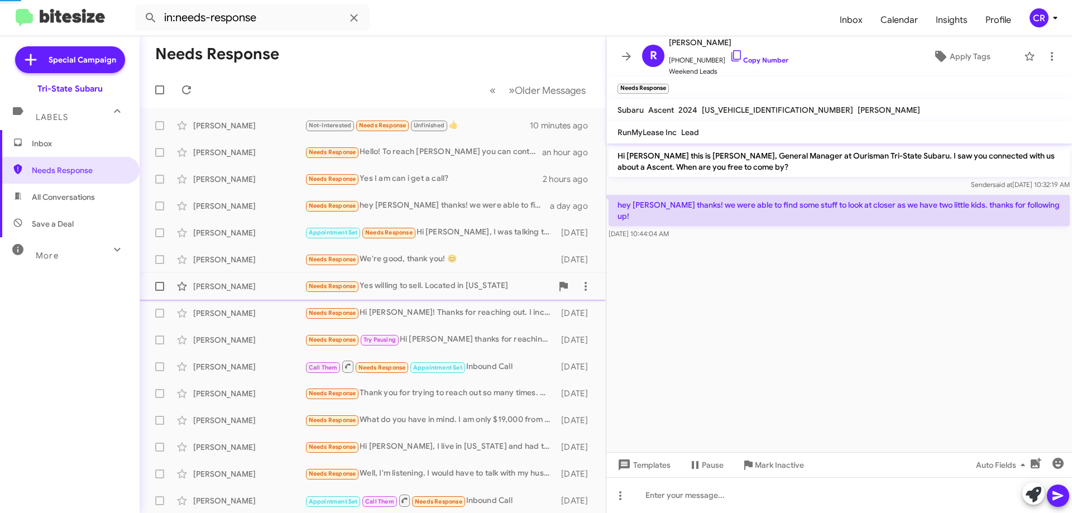
scroll to position [56, 0]
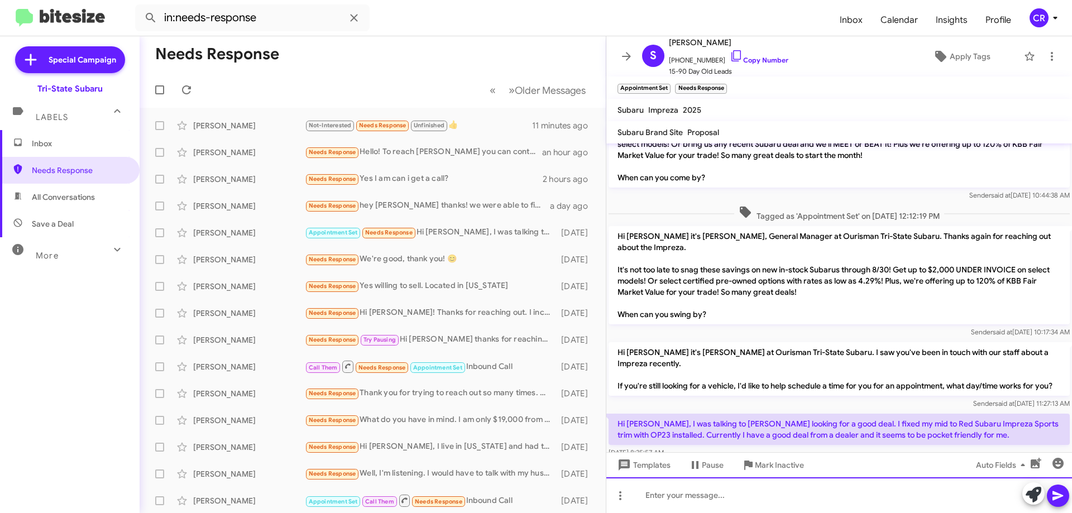
click at [685, 494] on div at bounding box center [839, 495] width 466 height 36
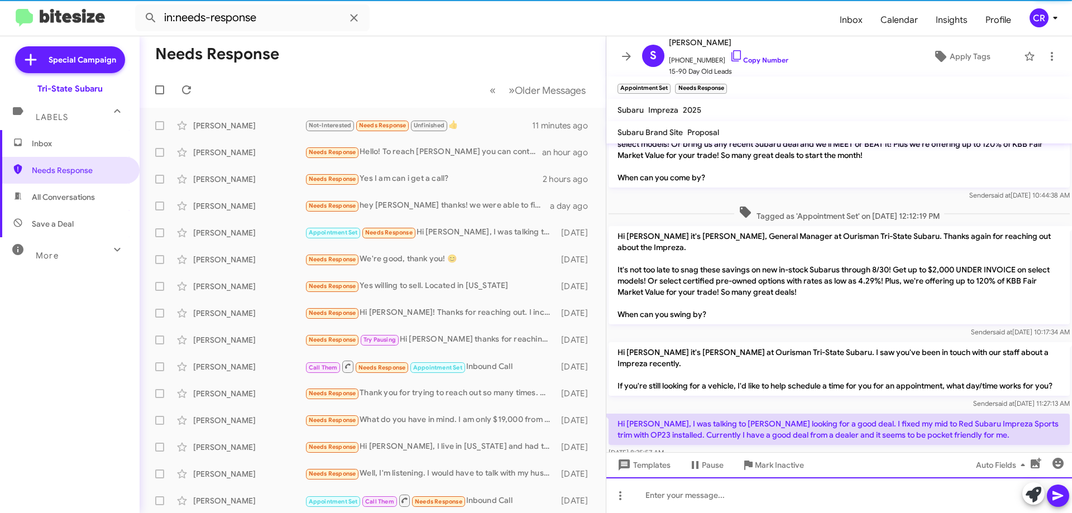
scroll to position [97, 0]
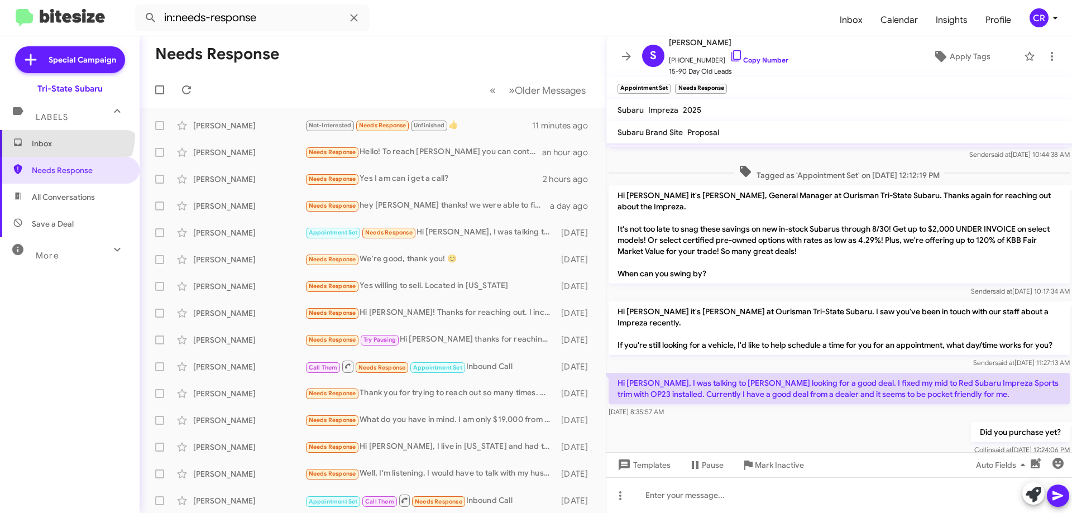
click at [64, 135] on span "Inbox" at bounding box center [70, 143] width 140 height 27
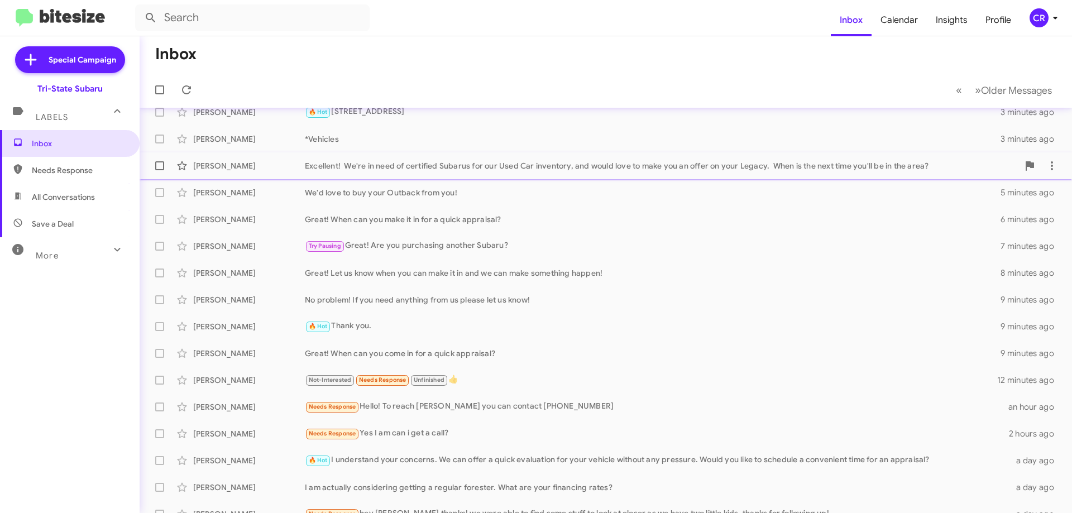
scroll to position [135, 0]
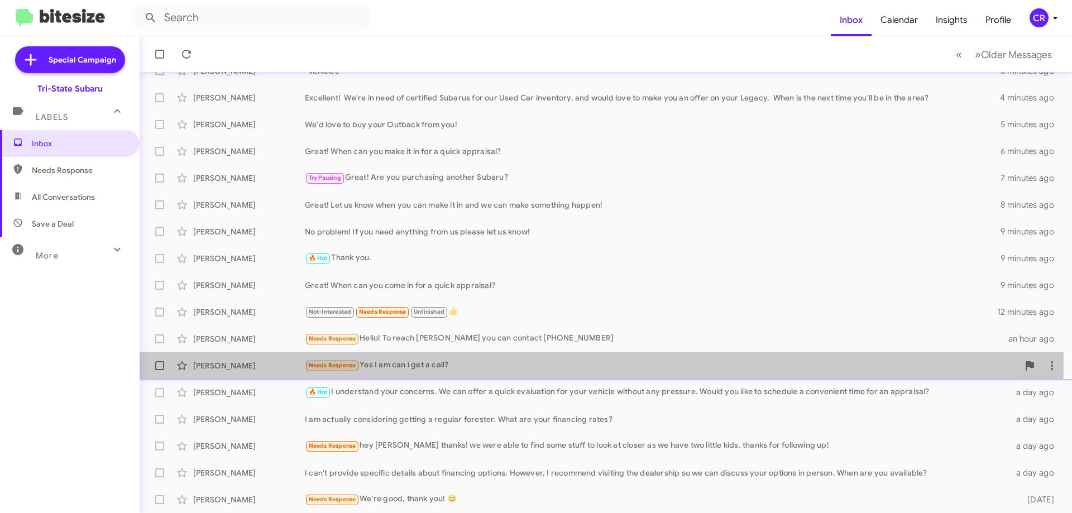
click at [399, 365] on div "Needs Response Yes I am can i get a call?" at bounding box center [662, 365] width 714 height 13
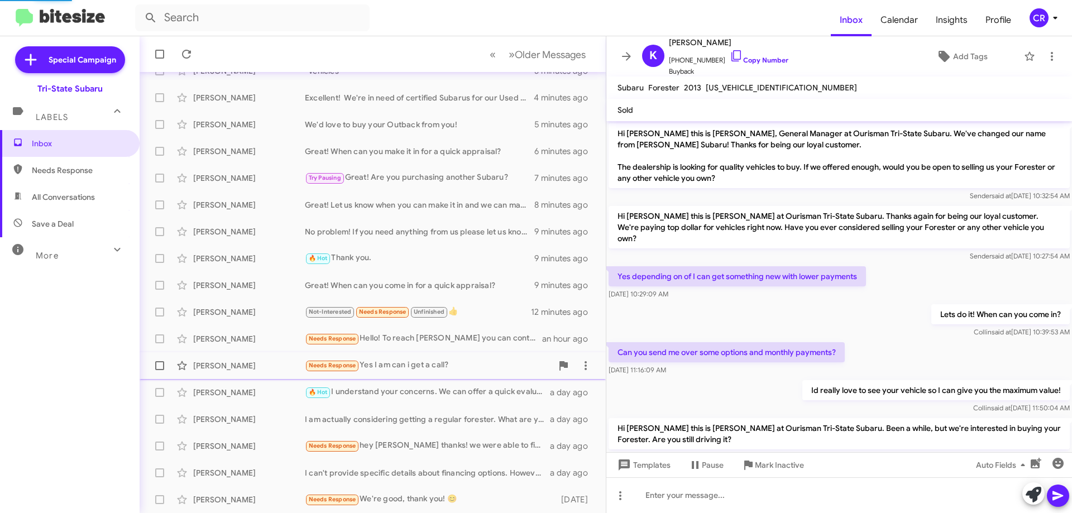
scroll to position [62, 0]
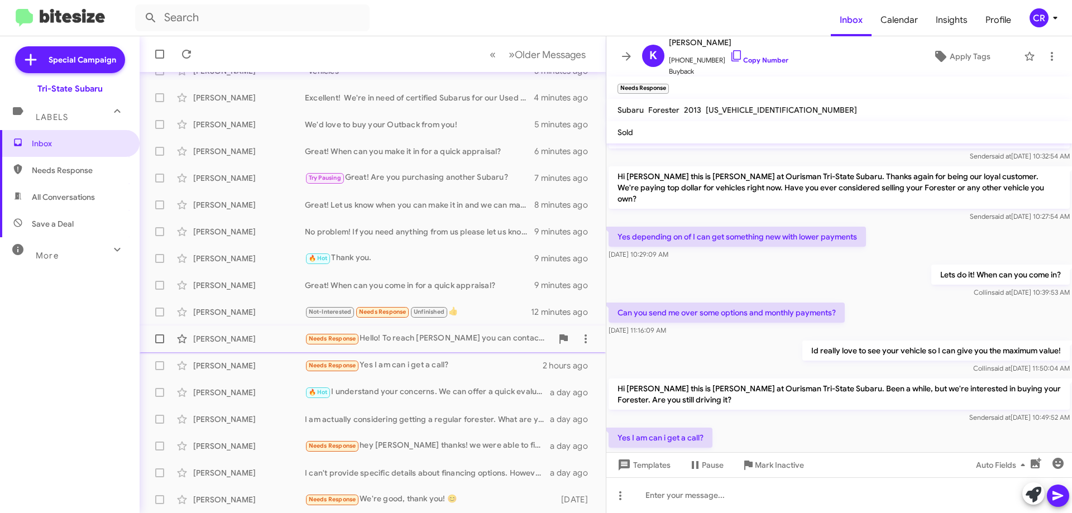
click at [393, 346] on div "James Mynott Needs Response Hello! To reach James Mynott you can contact 201421…" at bounding box center [373, 339] width 448 height 22
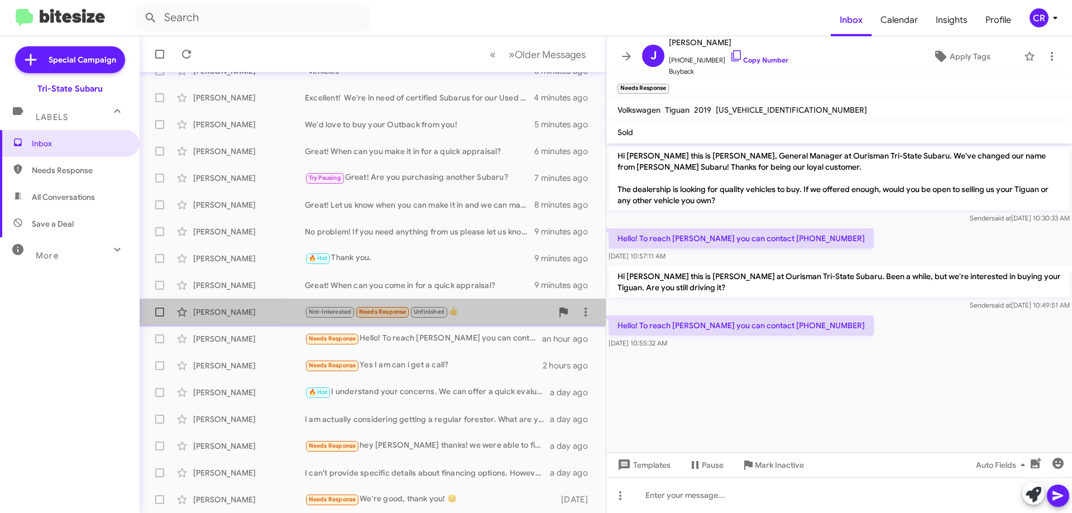
click at [479, 318] on div "Not-Interested Needs Response Unfinished 👍" at bounding box center [428, 311] width 247 height 13
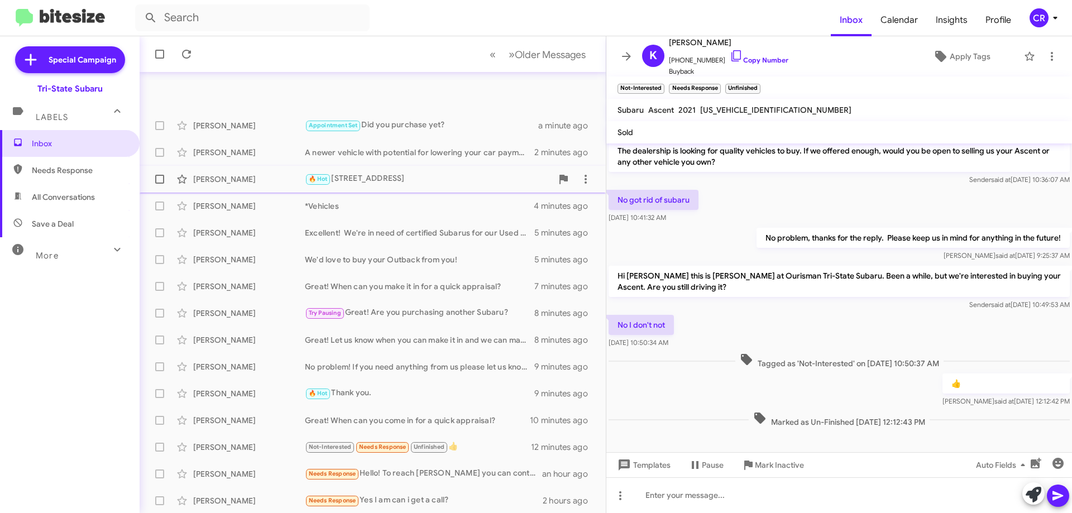
scroll to position [135, 0]
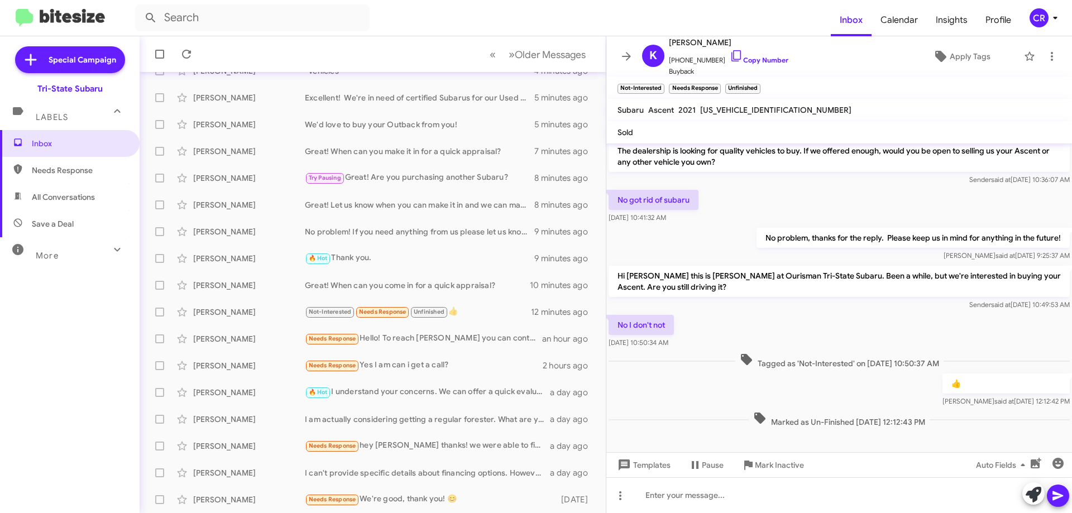
click at [55, 170] on span "Needs Response" at bounding box center [79, 170] width 95 height 11
type input "in:needs-response"
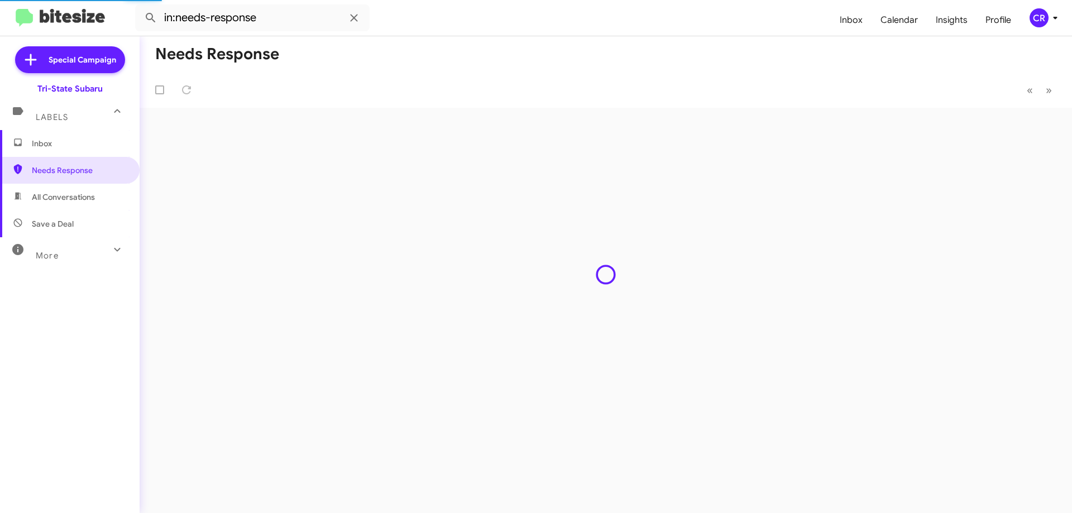
click at [52, 153] on span "Inbox" at bounding box center [70, 143] width 140 height 27
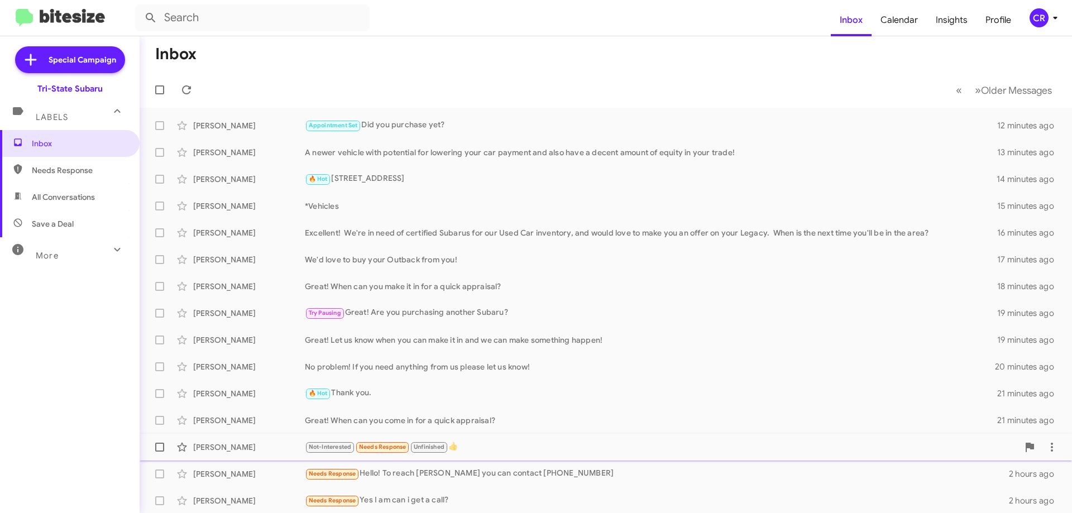
click at [561, 437] on div "[PERSON_NAME] Not-Interested Needs Response Unfinished 👍 23 minutes ago" at bounding box center [606, 447] width 915 height 22
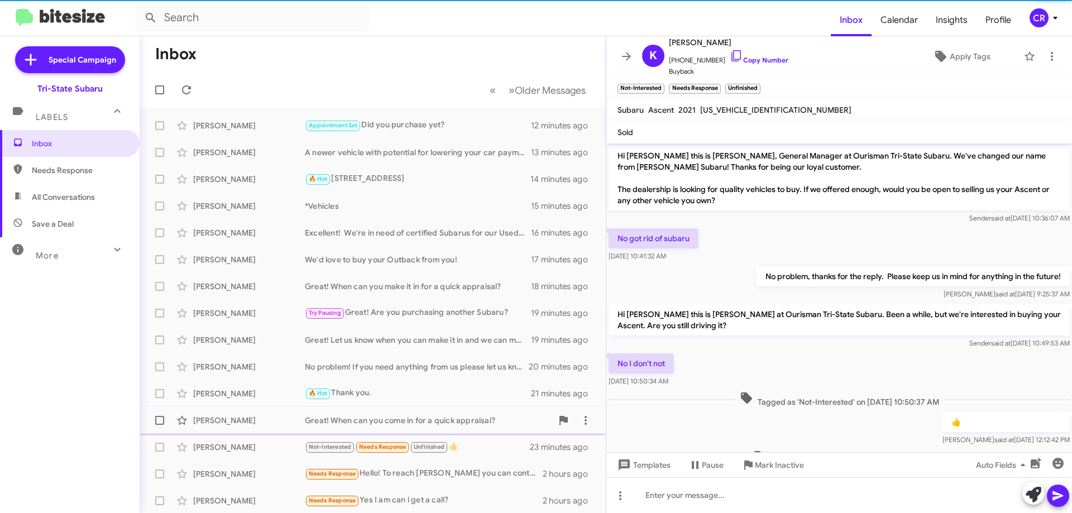
scroll to position [16, 0]
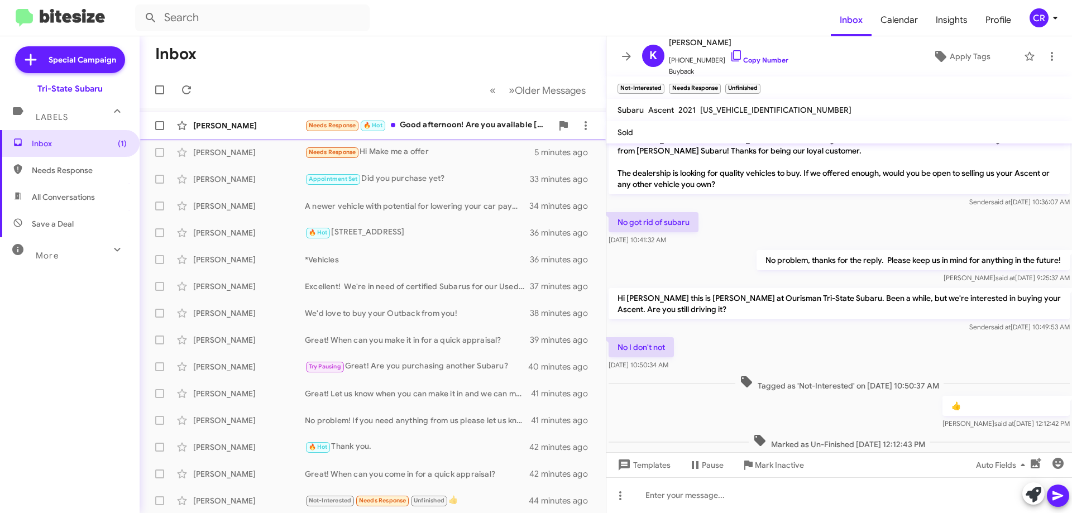
click at [439, 124] on div "Needs Response 🔥 Hot Good afternoon! Are you available [DATE]?" at bounding box center [428, 125] width 247 height 13
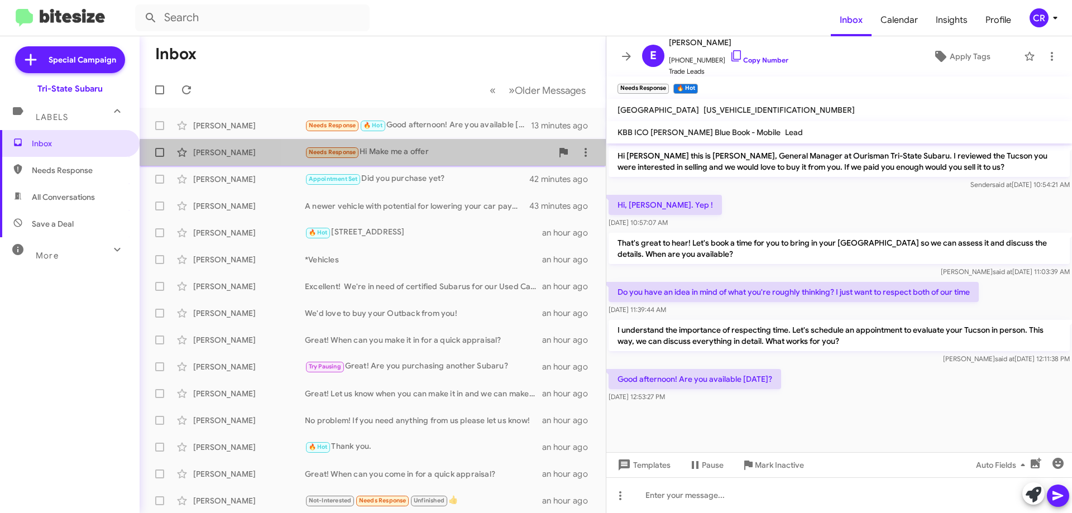
click at [452, 159] on div "[PERSON_NAME] Needs Response Hi Make me a offer 14 minutes ago" at bounding box center [373, 152] width 448 height 22
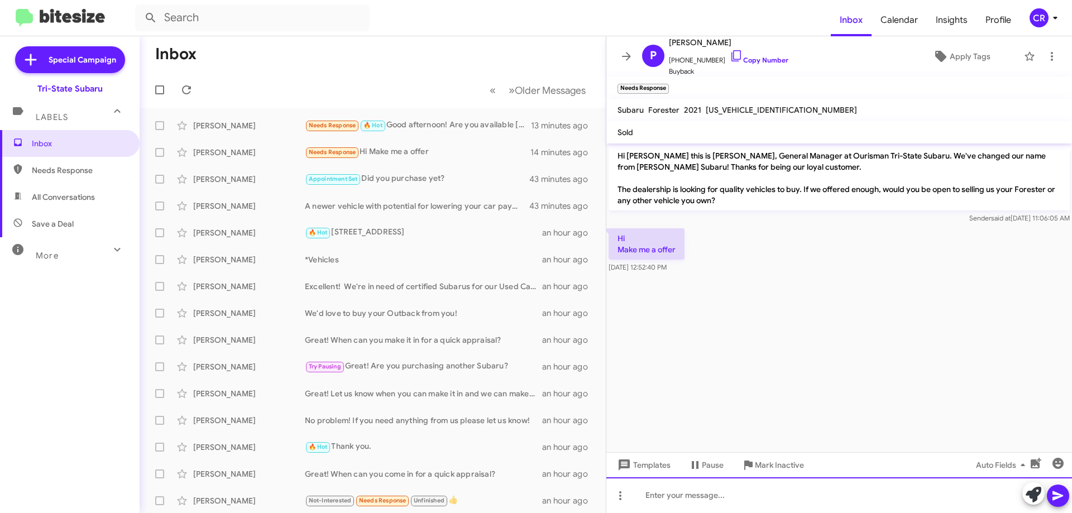
click at [728, 488] on div at bounding box center [839, 495] width 466 height 36
